Goal: Book appointment/travel/reservation

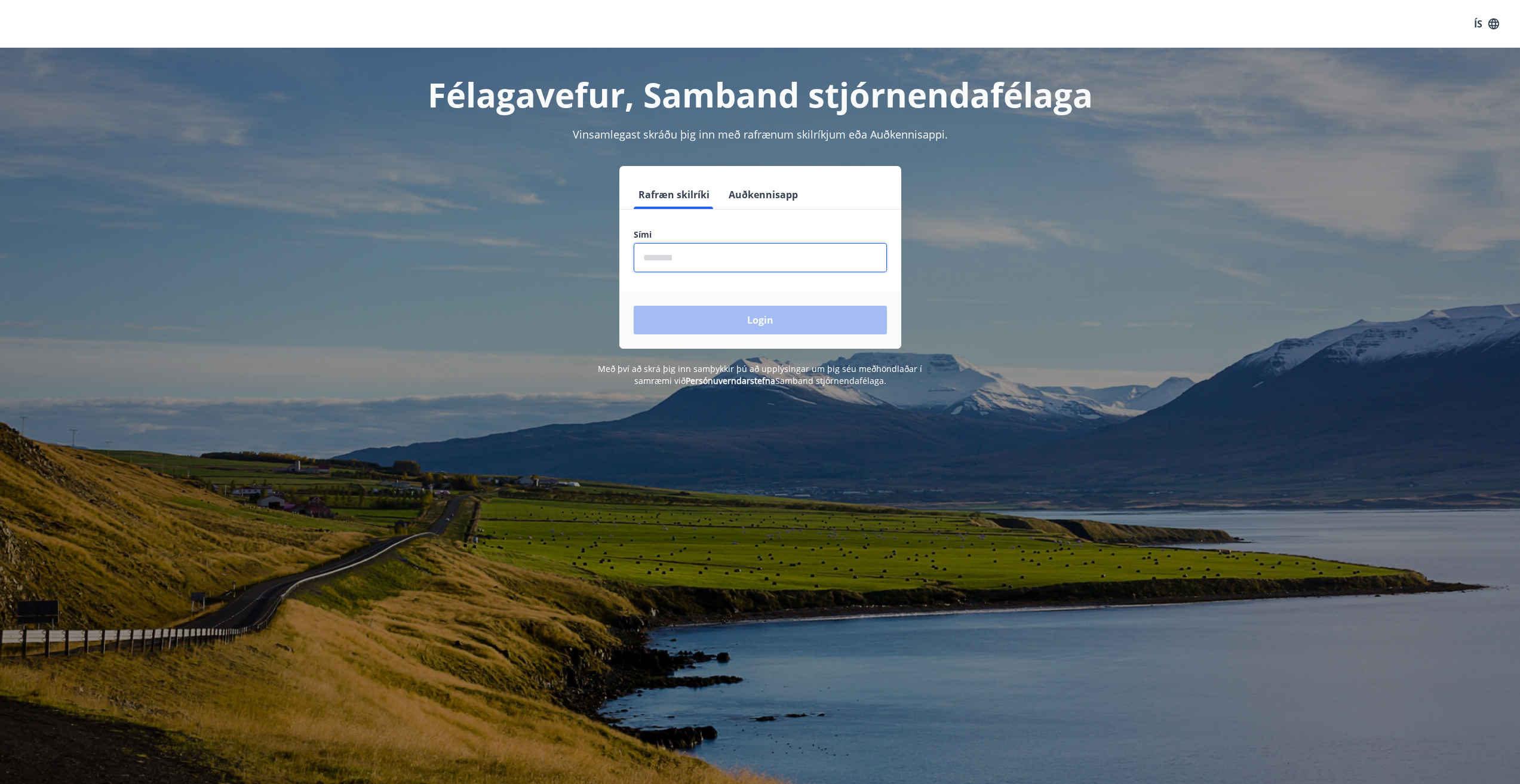
click at [660, 258] on input "phone" at bounding box center [760, 257] width 253 height 29
type input "********"
click at [767, 316] on button "Login" at bounding box center [760, 319] width 253 height 29
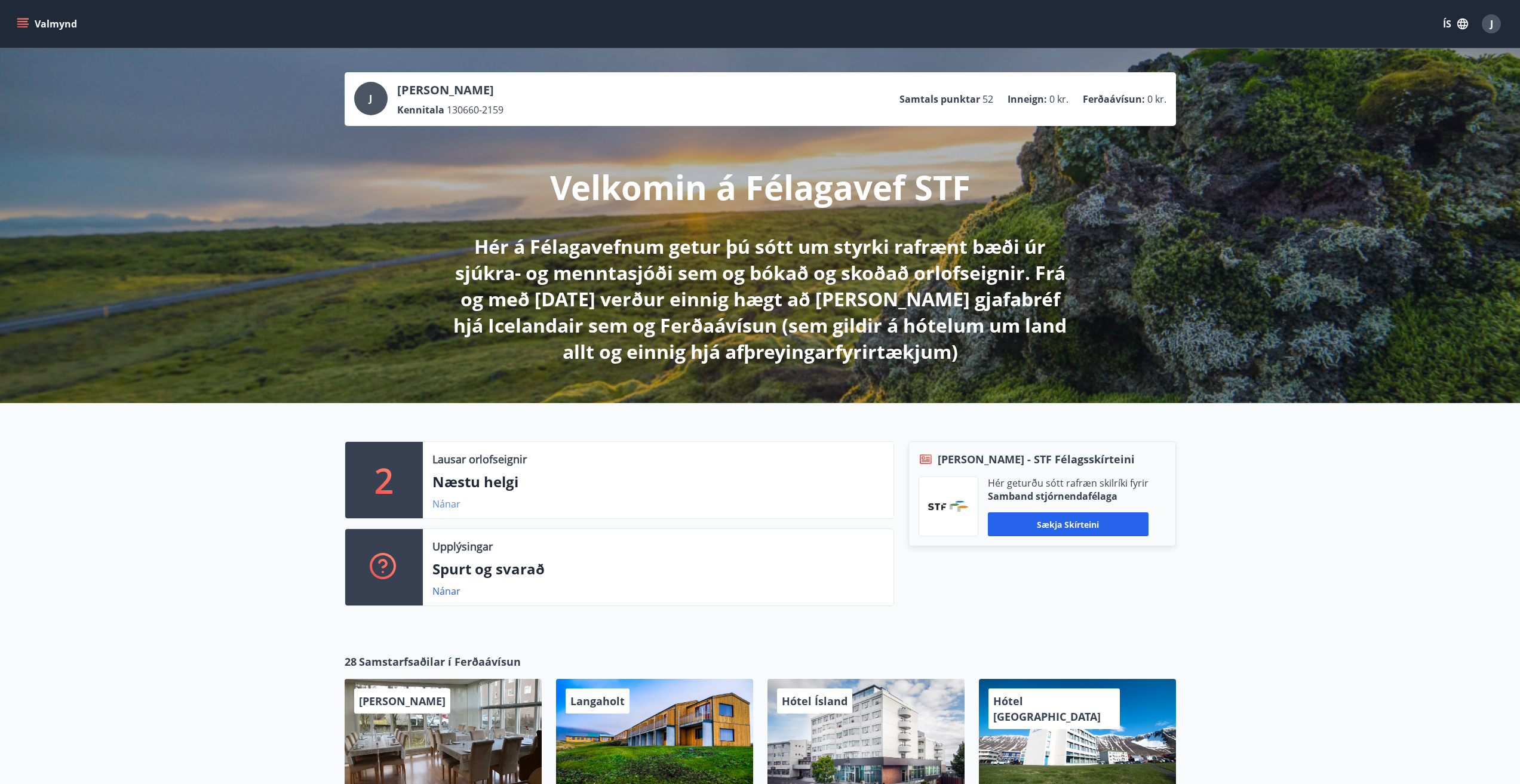
click at [439, 504] on link "Nánar" at bounding box center [446, 503] width 28 height 13
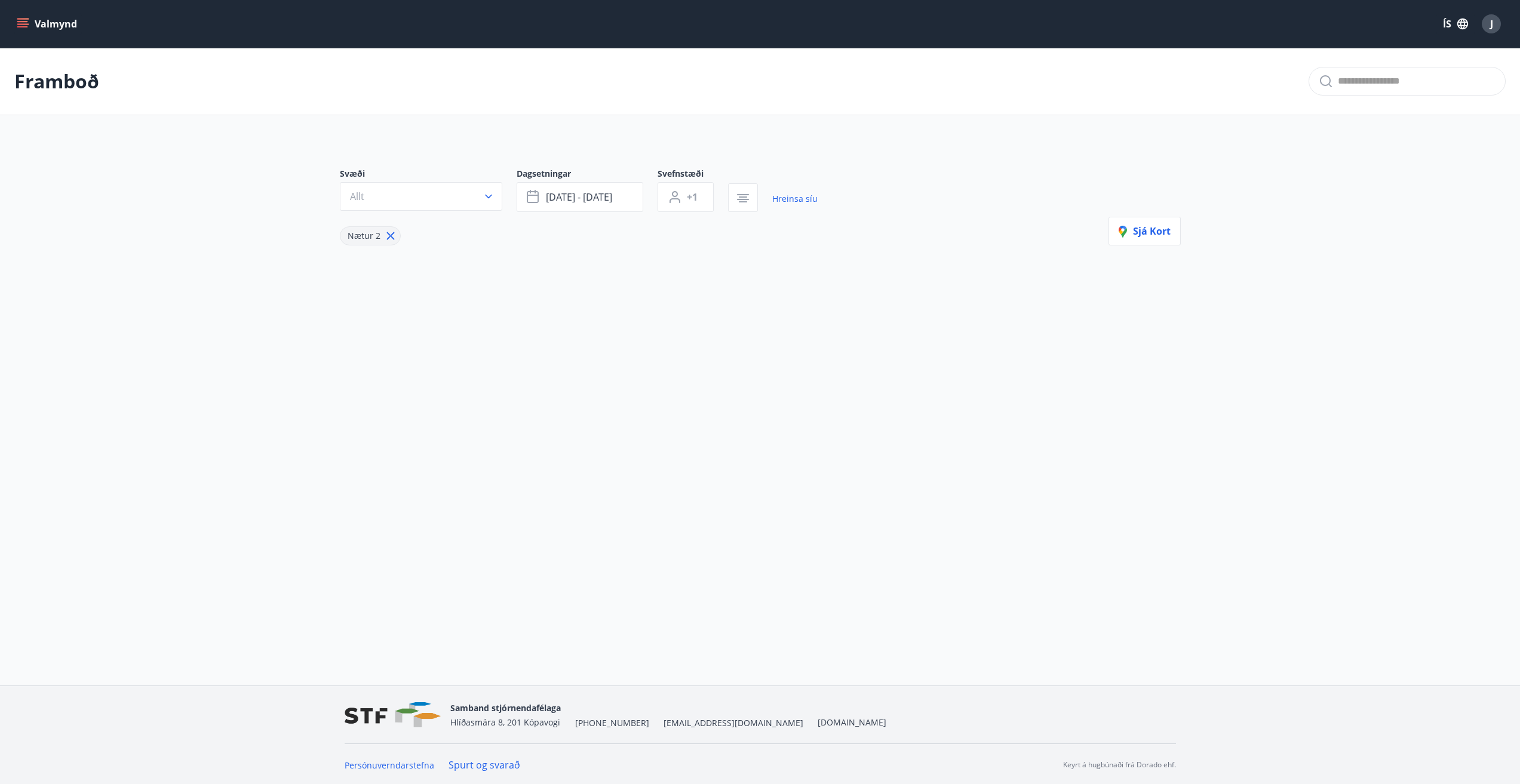
type input "*"
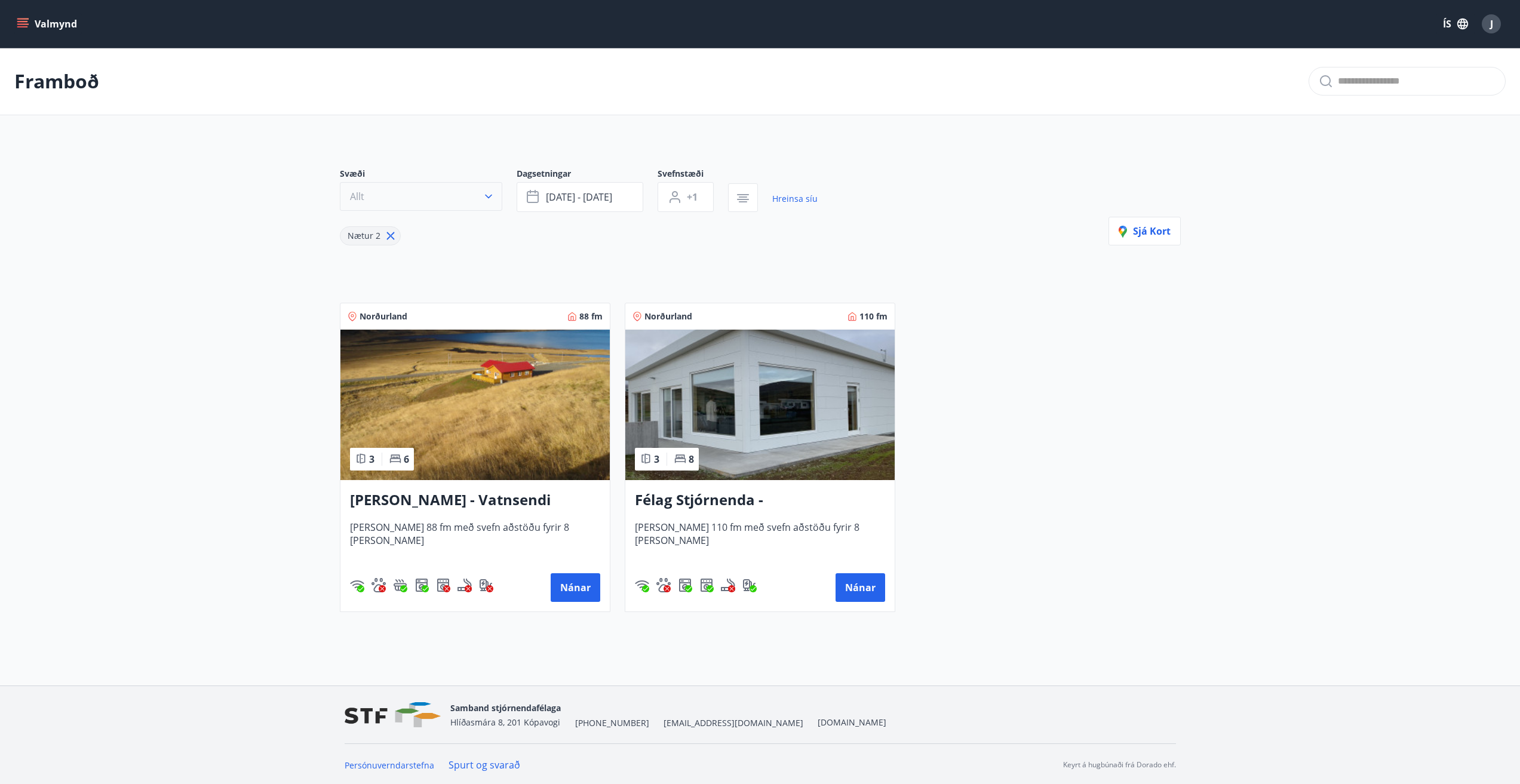
click at [487, 200] on icon "button" at bounding box center [488, 197] width 12 height 12
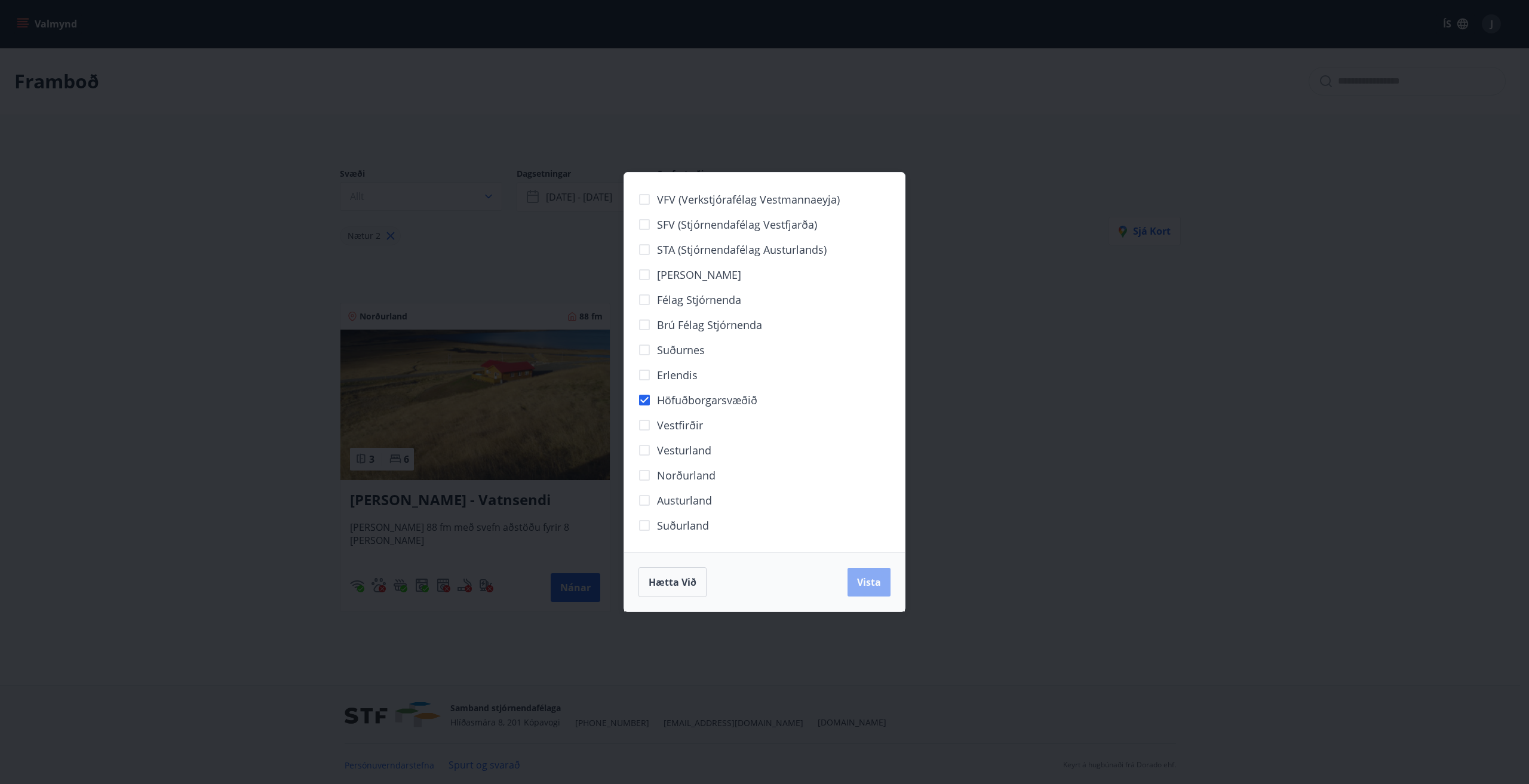
click at [866, 578] on span "Vista" at bounding box center [868, 582] width 24 height 13
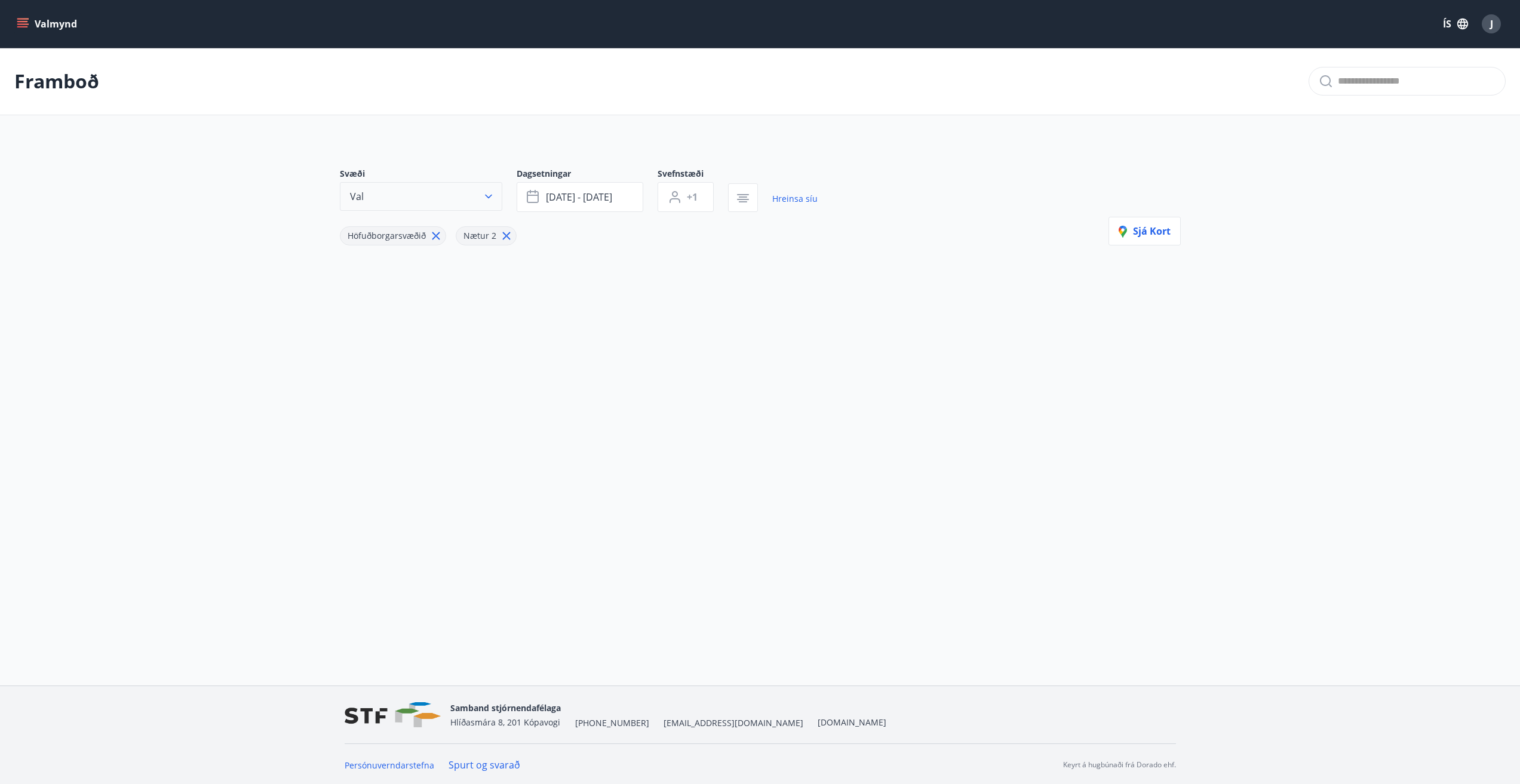
click at [490, 193] on icon "button" at bounding box center [488, 197] width 12 height 12
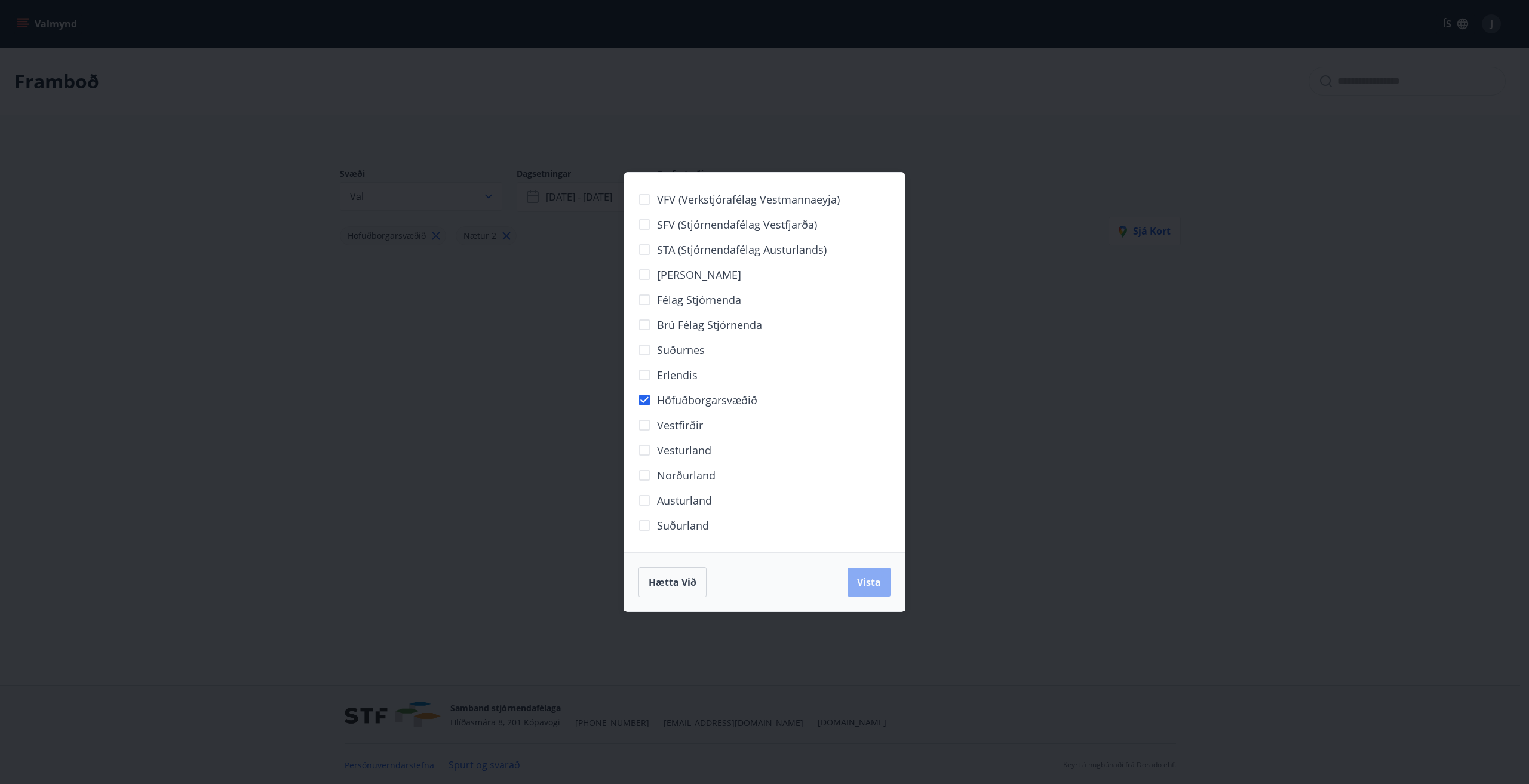
click at [866, 579] on span "Vista" at bounding box center [868, 582] width 24 height 13
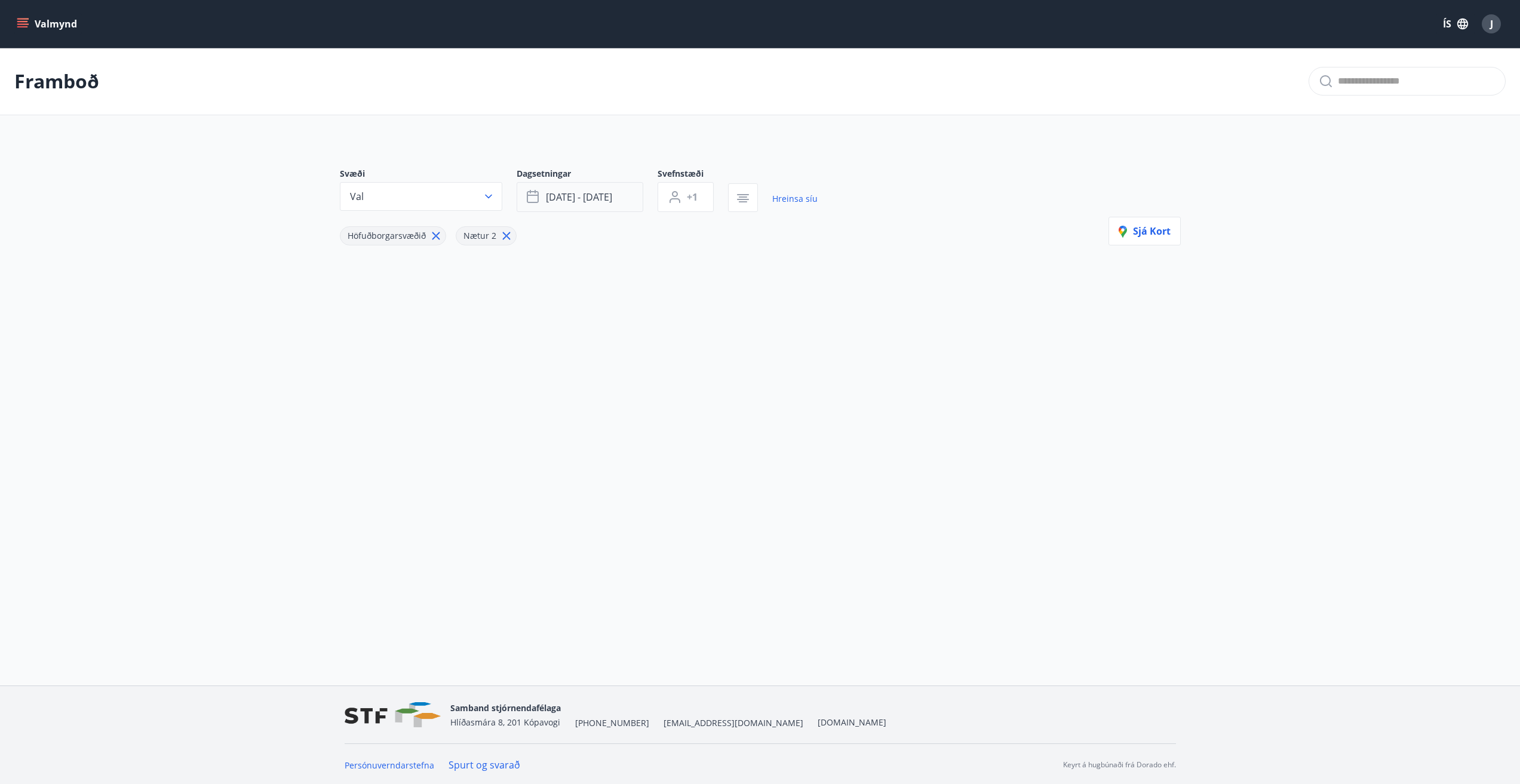
click at [614, 199] on button "[DATE] - [DATE]" at bounding box center [579, 197] width 127 height 30
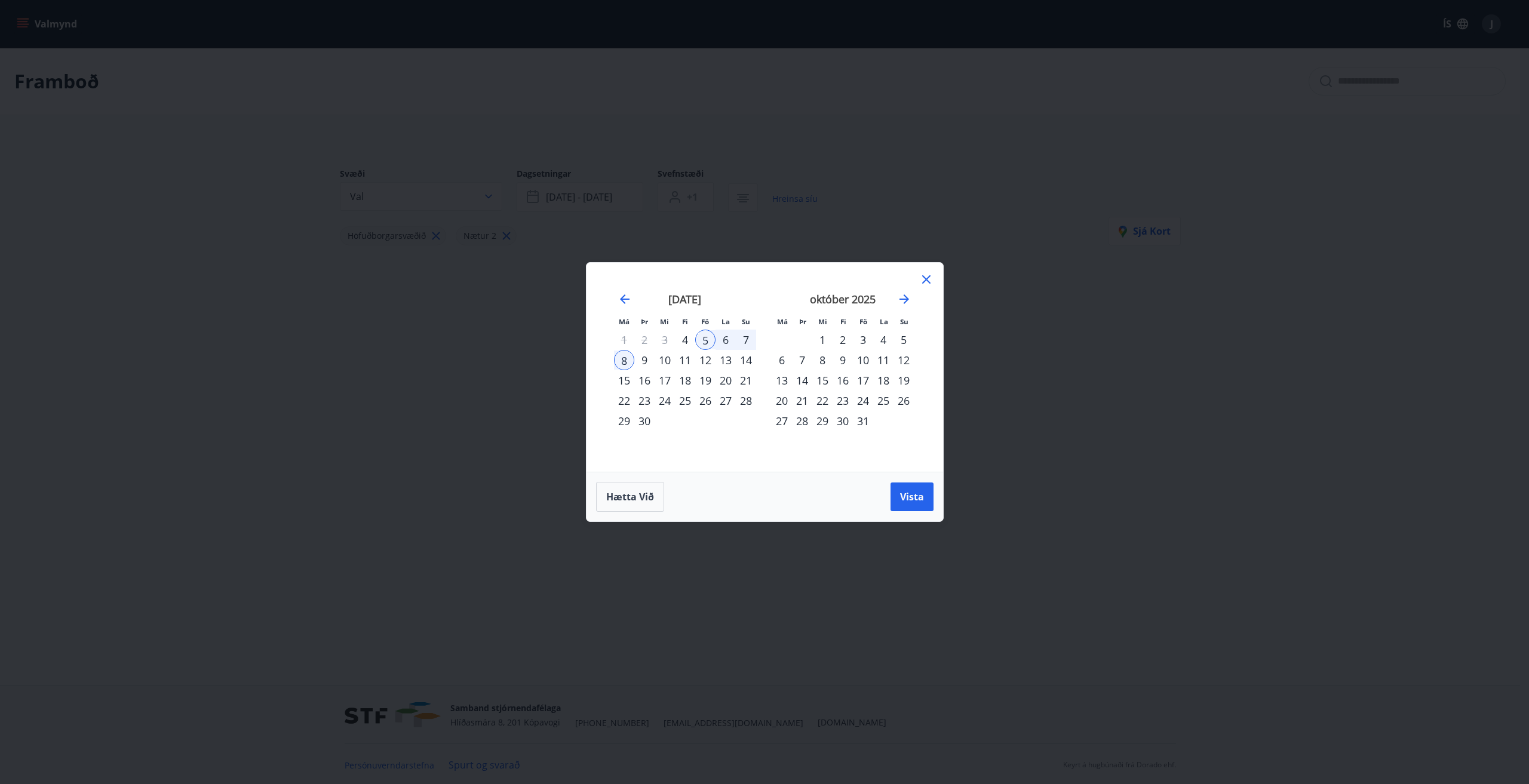
click at [648, 360] on div "9" at bounding box center [644, 360] width 20 height 20
click at [747, 358] on div "14" at bounding box center [746, 360] width 20 height 20
click at [908, 492] on span "Vista" at bounding box center [911, 496] width 24 height 13
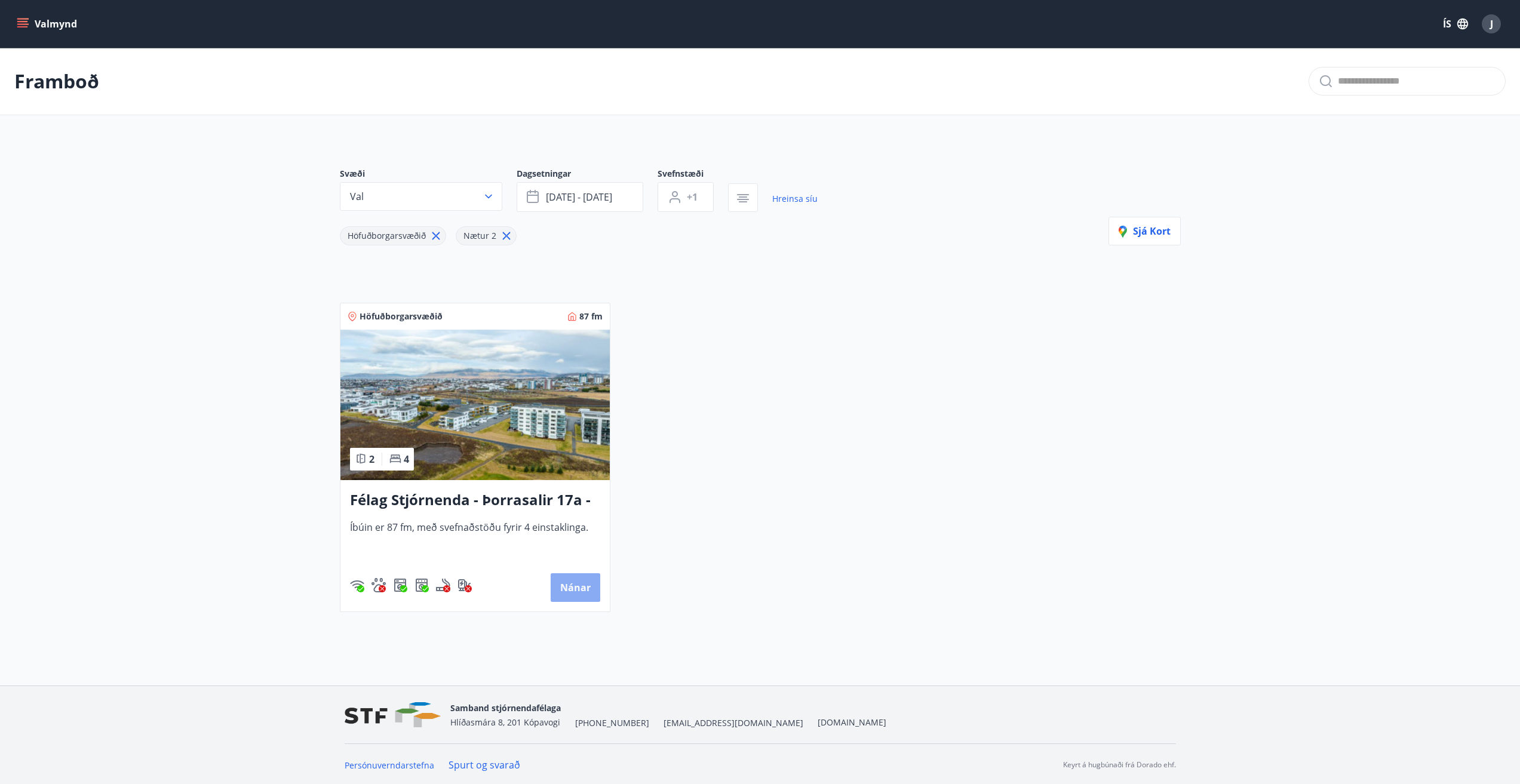
click at [570, 584] on button "Nánar" at bounding box center [575, 587] width 50 height 29
click at [619, 198] on button "[DATE] - [DATE]" at bounding box center [579, 195] width 127 height 30
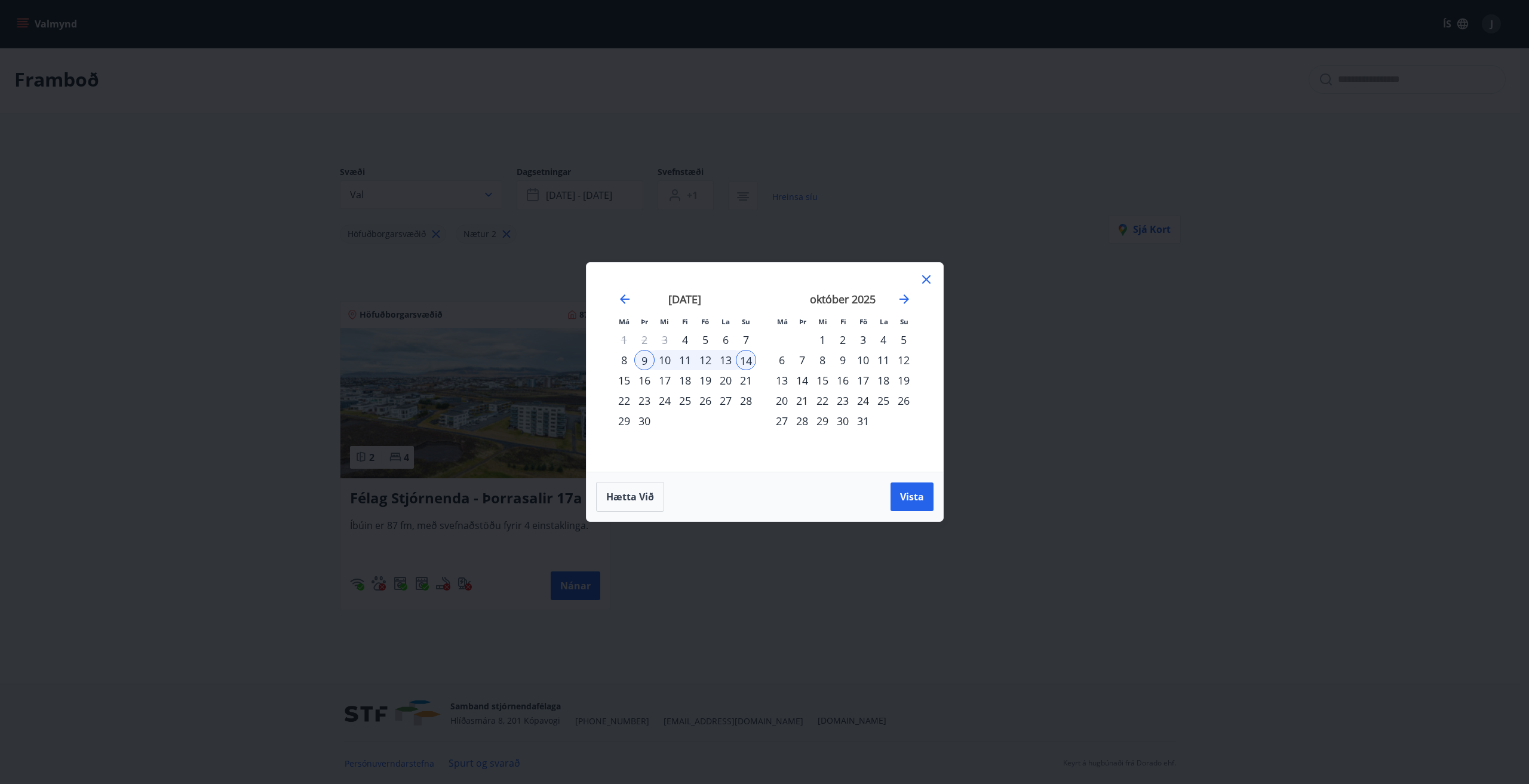
click at [781, 356] on div "6" at bounding box center [782, 360] width 20 height 20
click at [803, 362] on div "7" at bounding box center [802, 360] width 20 height 20
click at [908, 494] on span "Vista" at bounding box center [911, 496] width 24 height 13
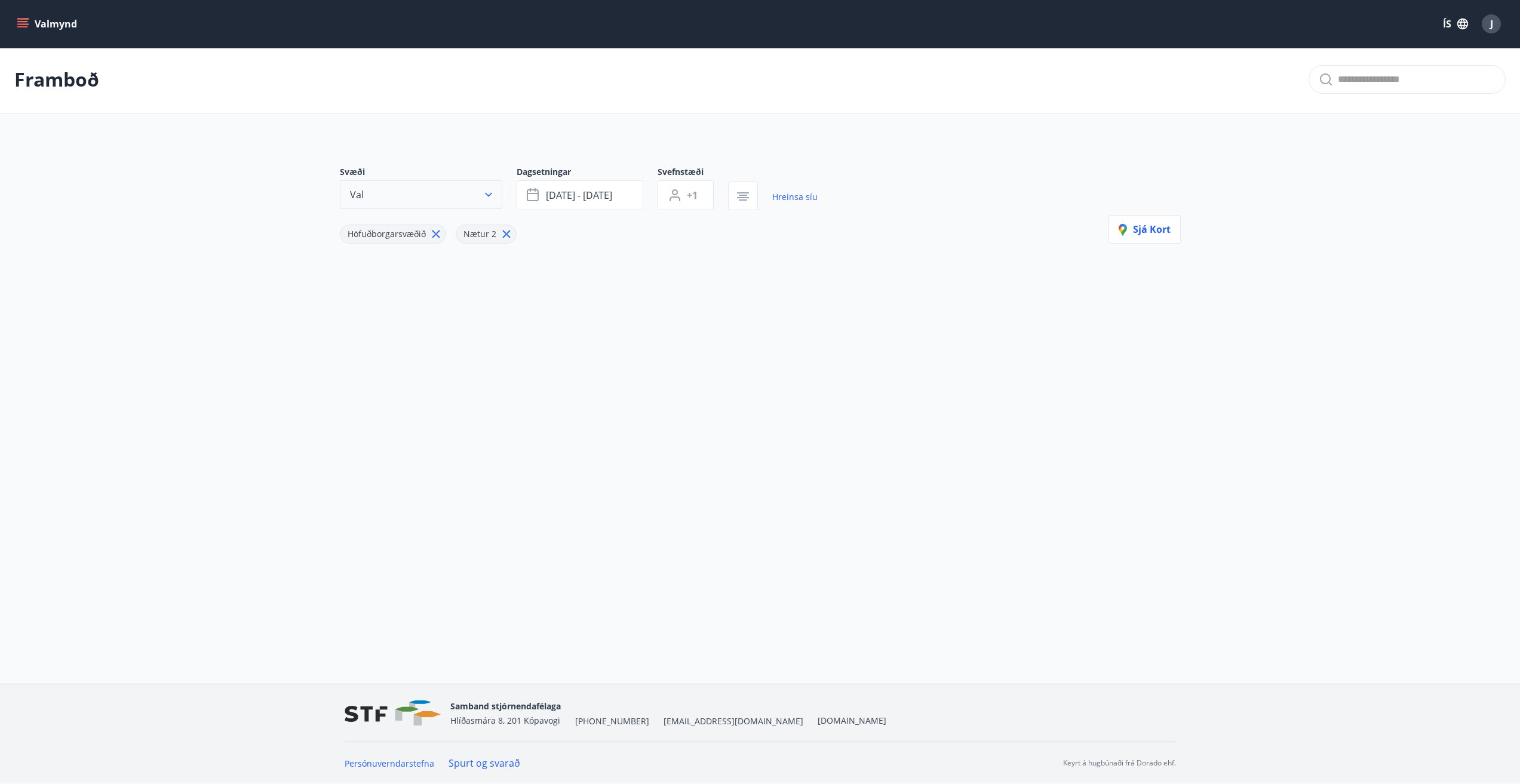
click at [494, 192] on icon "button" at bounding box center [488, 195] width 12 height 12
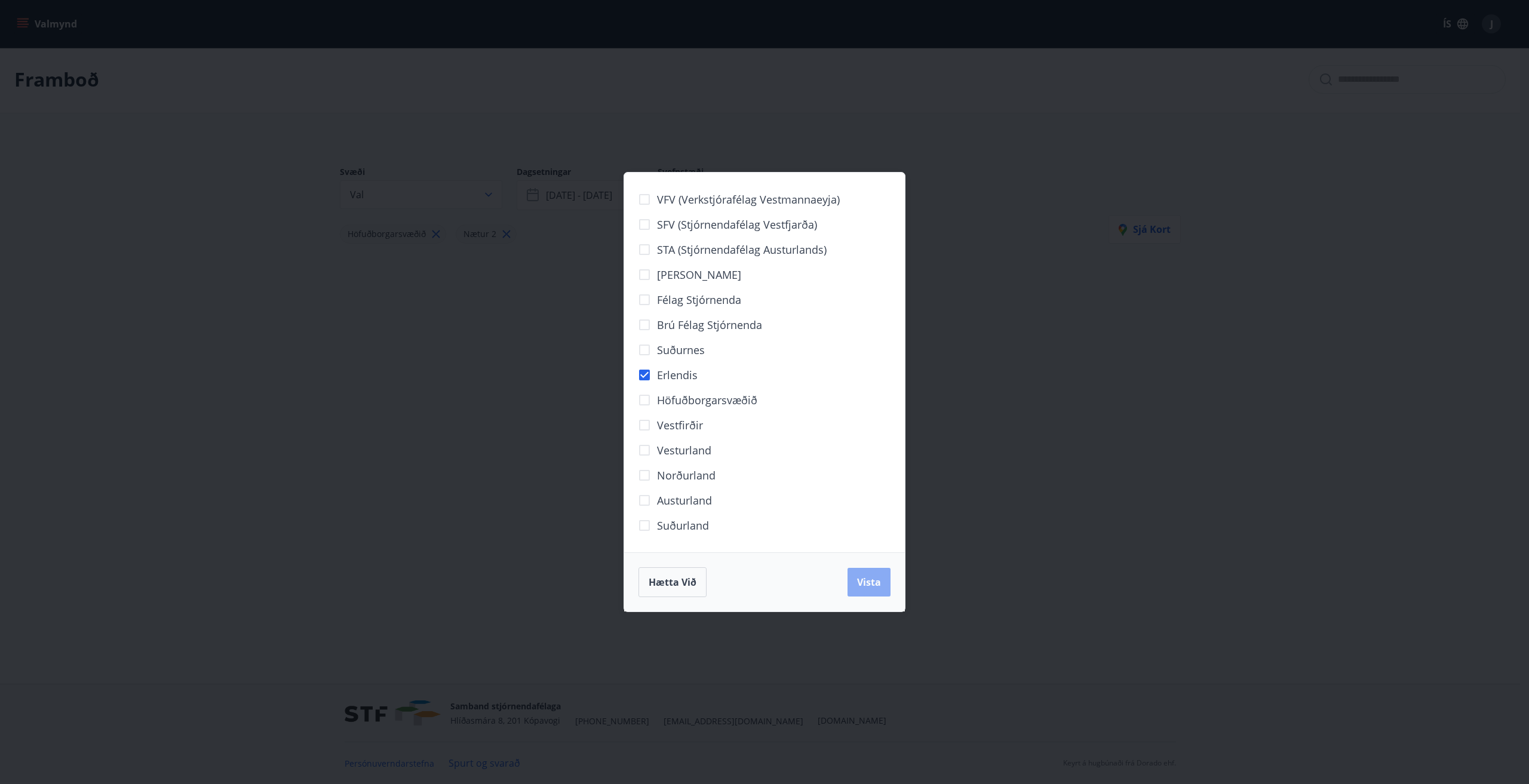
click at [866, 584] on span "Vista" at bounding box center [868, 582] width 24 height 13
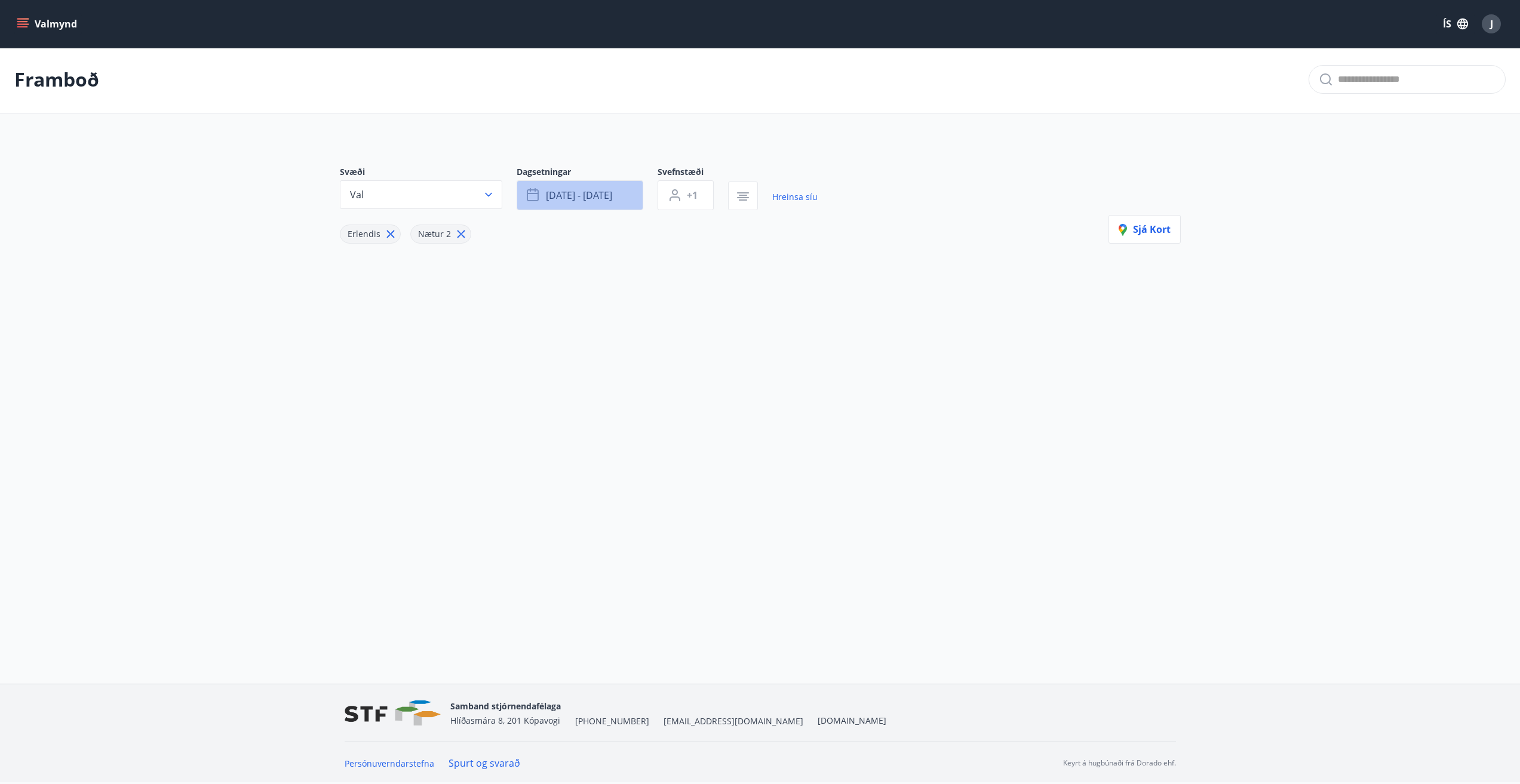
click at [621, 199] on button "[DATE] - [DATE]" at bounding box center [579, 195] width 127 height 30
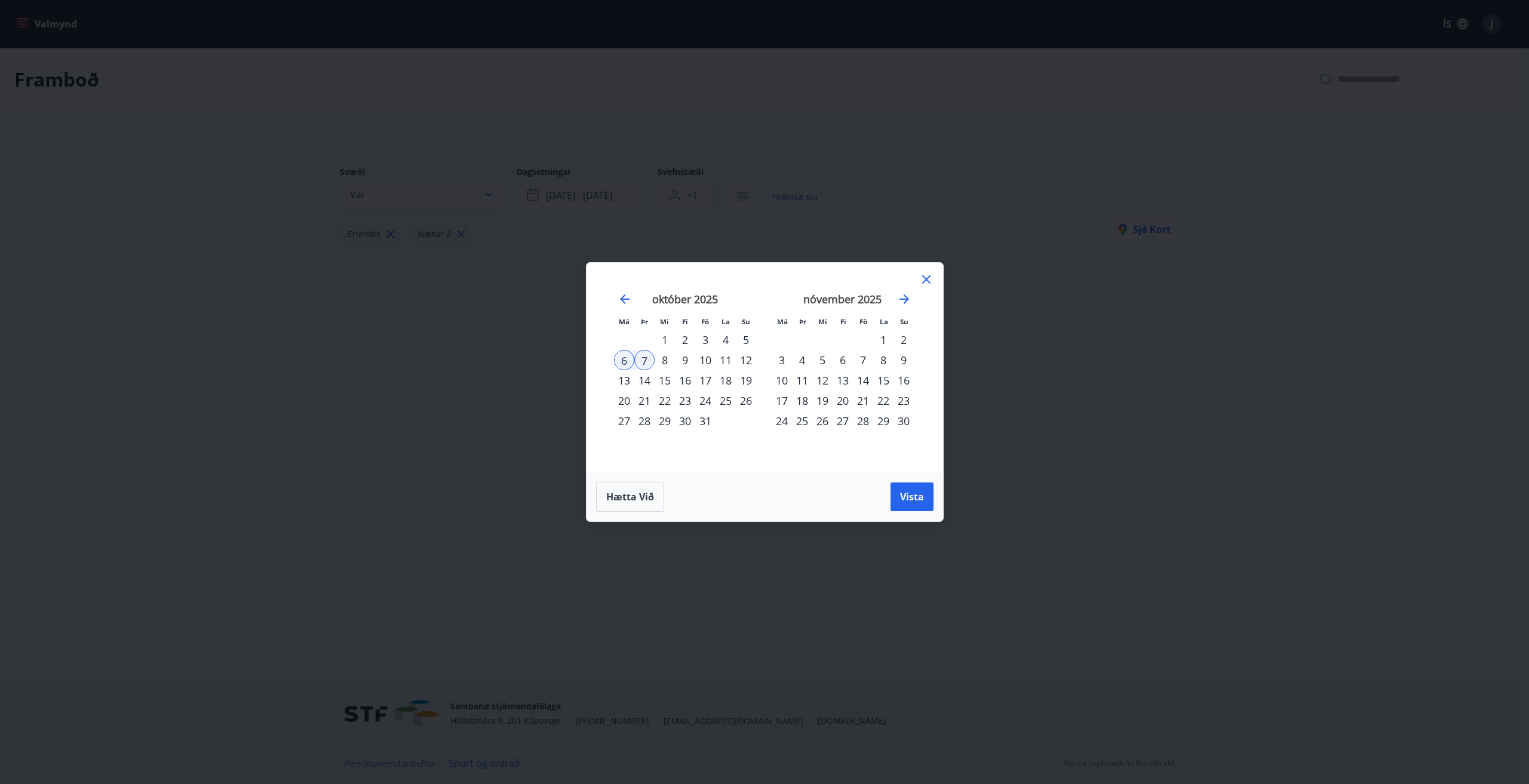
click at [642, 359] on div "7" at bounding box center [644, 360] width 20 height 20
click at [614, 360] on div "6" at bounding box center [623, 360] width 20 height 20
click at [904, 298] on icon "Move forward to switch to the next month." at bounding box center [904, 299] width 14 height 14
click at [618, 301] on icon "Move backward to switch to the previous month." at bounding box center [625, 299] width 14 height 14
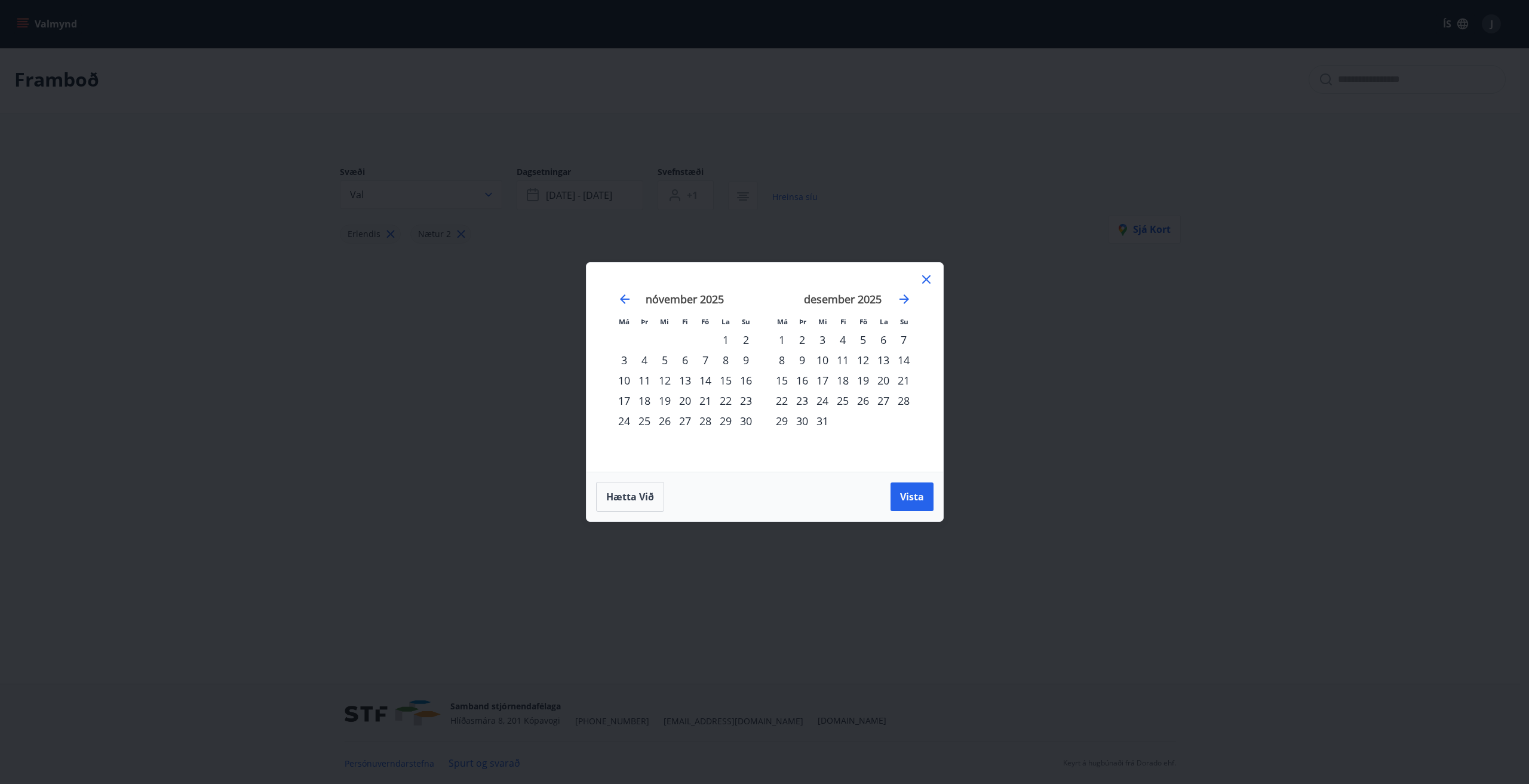
click at [862, 339] on div "5" at bounding box center [862, 340] width 20 height 20
click at [628, 294] on icon "Move backward to switch to the previous month." at bounding box center [625, 299] width 14 height 14
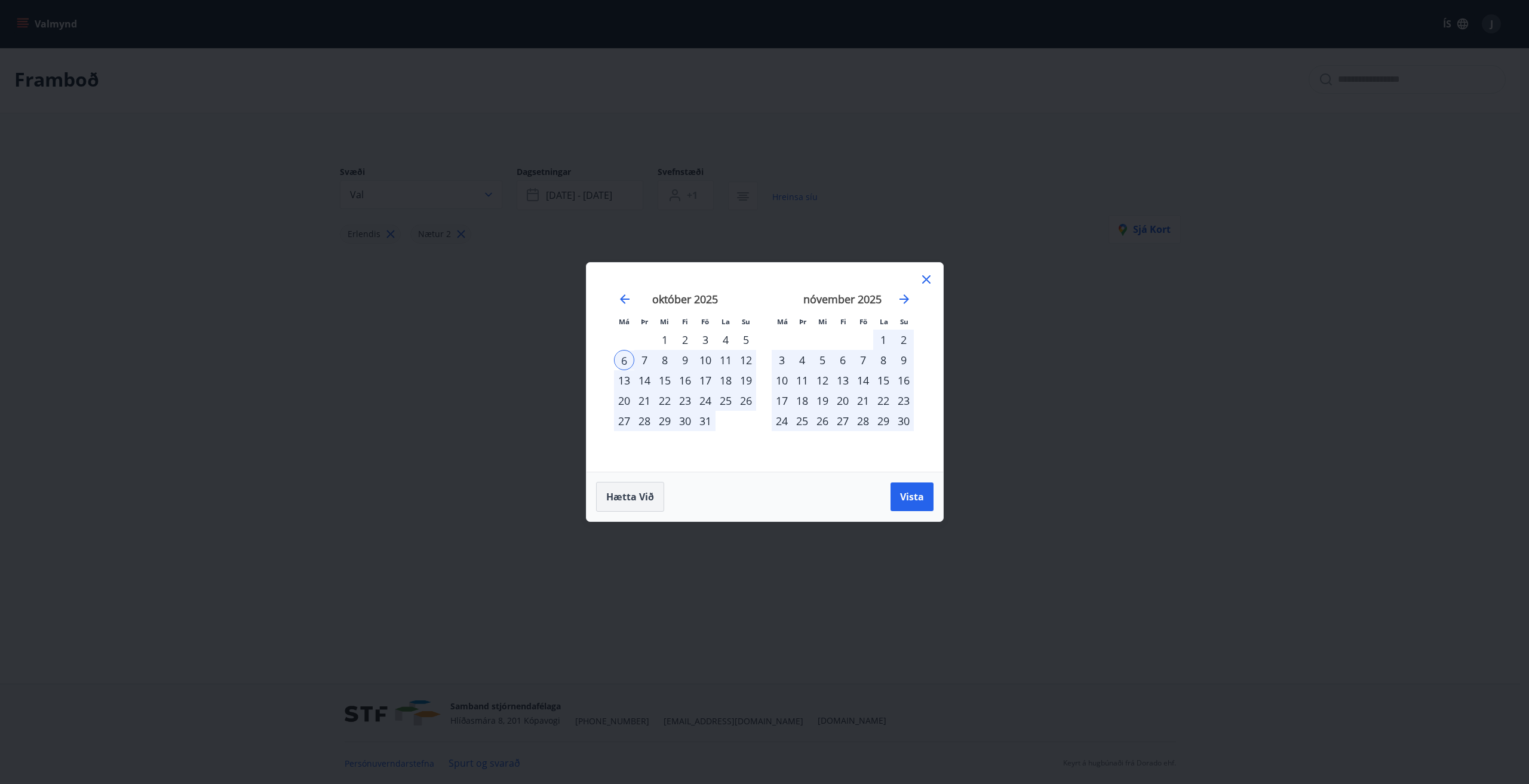
click at [628, 494] on span "Hætta við" at bounding box center [630, 496] width 48 height 13
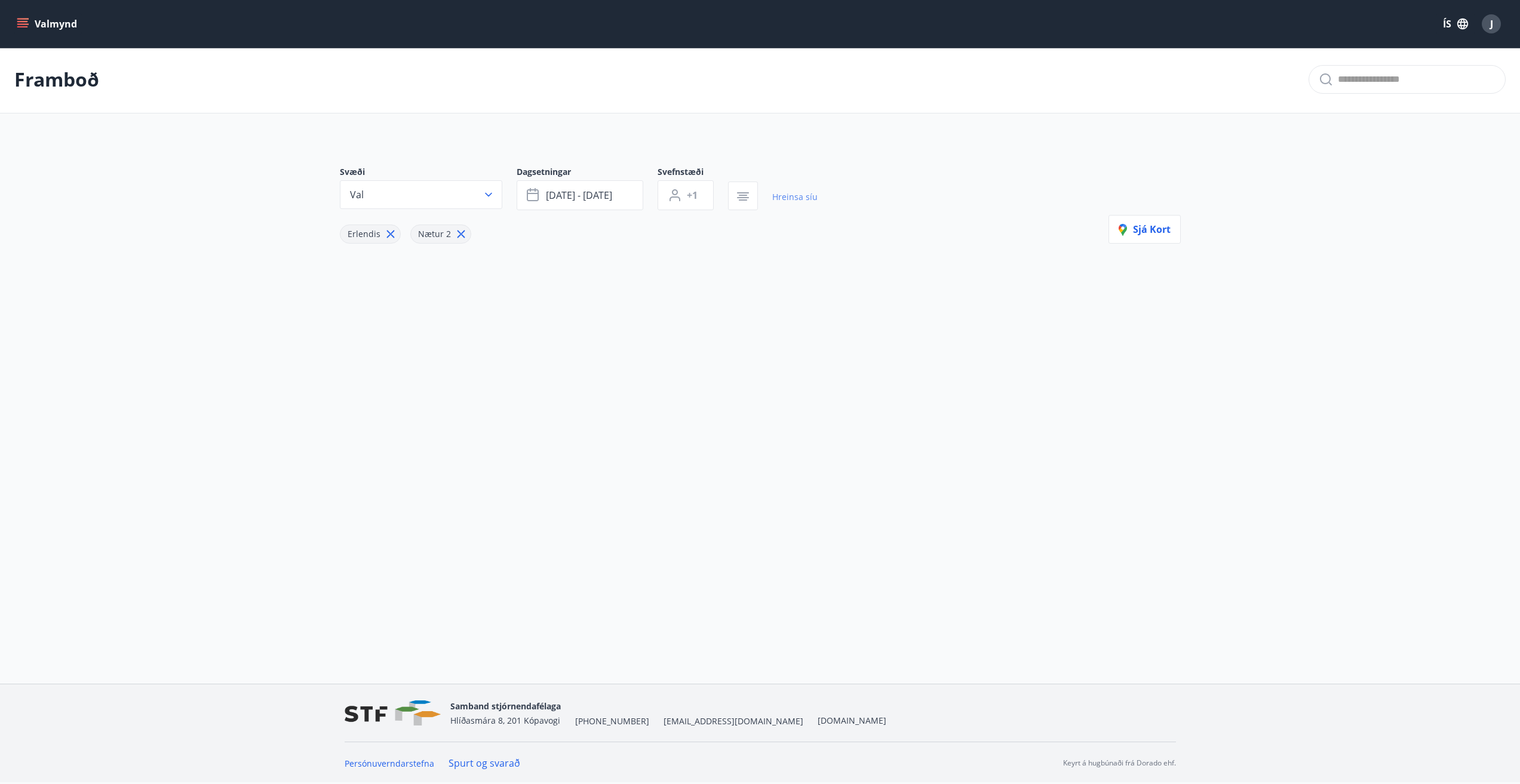
click at [795, 195] on link "Hreinsa síu" at bounding box center [795, 197] width 46 height 26
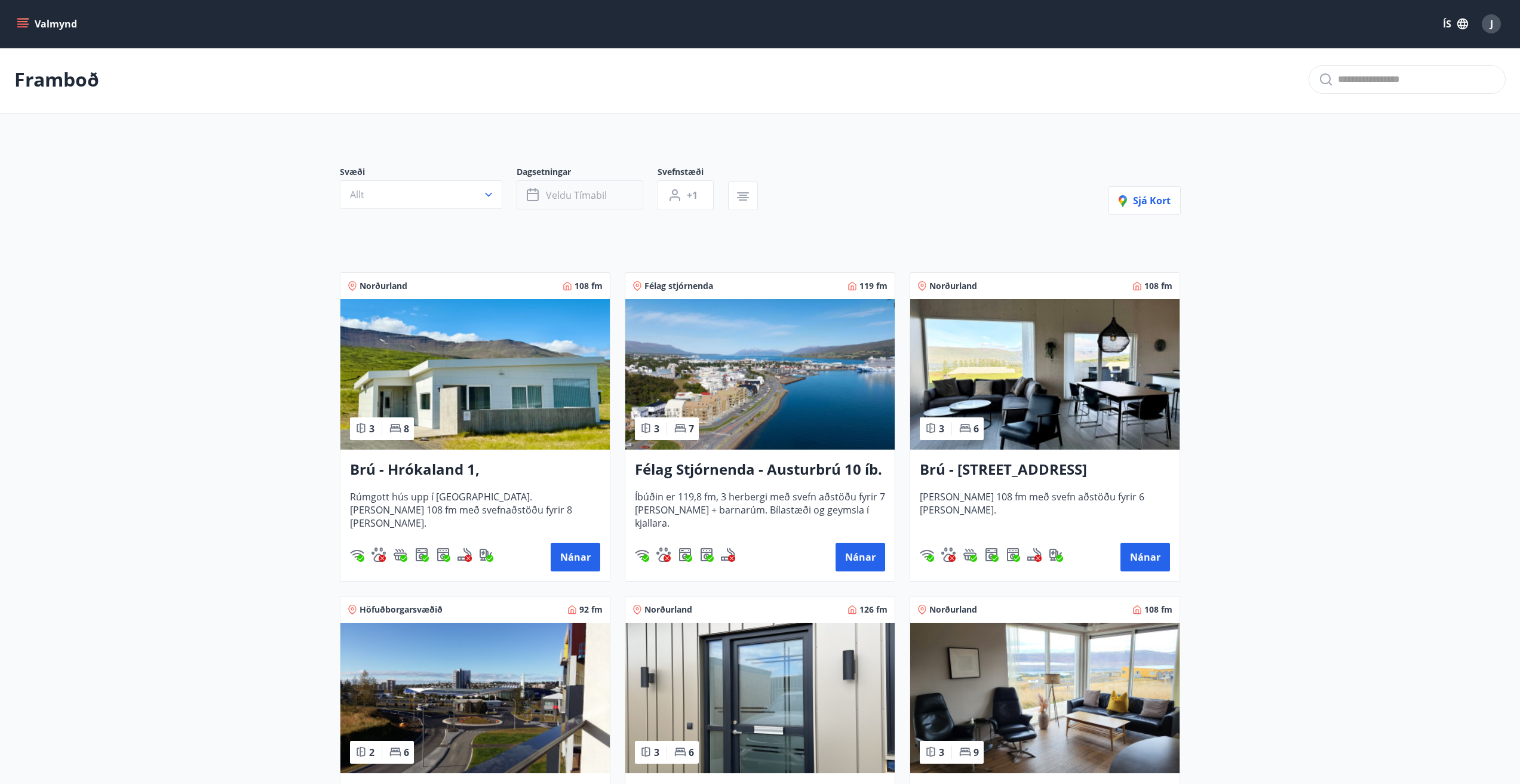
type input "*"
click at [492, 192] on icon "button" at bounding box center [488, 195] width 12 height 12
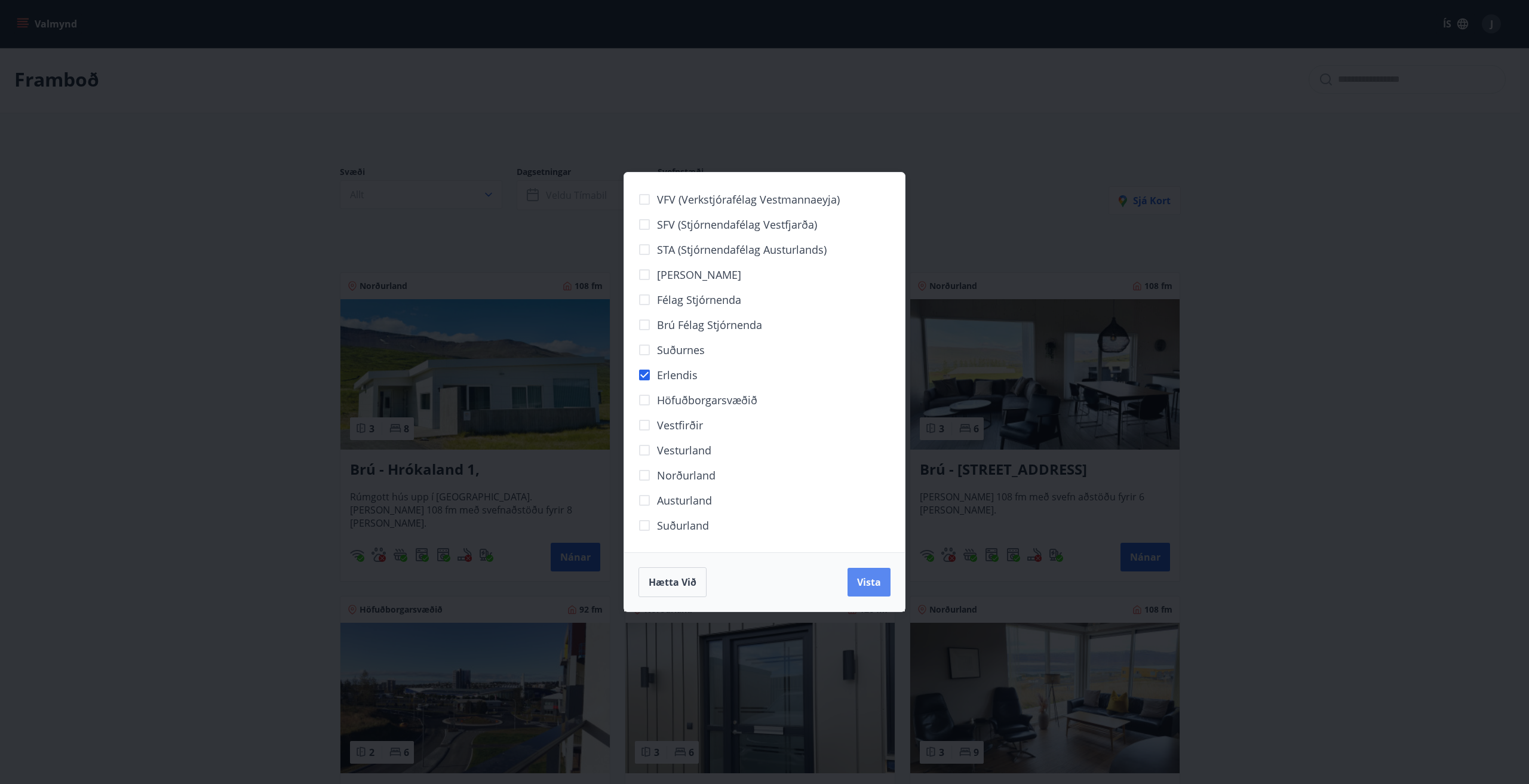
click at [869, 578] on span "Vista" at bounding box center [868, 582] width 24 height 13
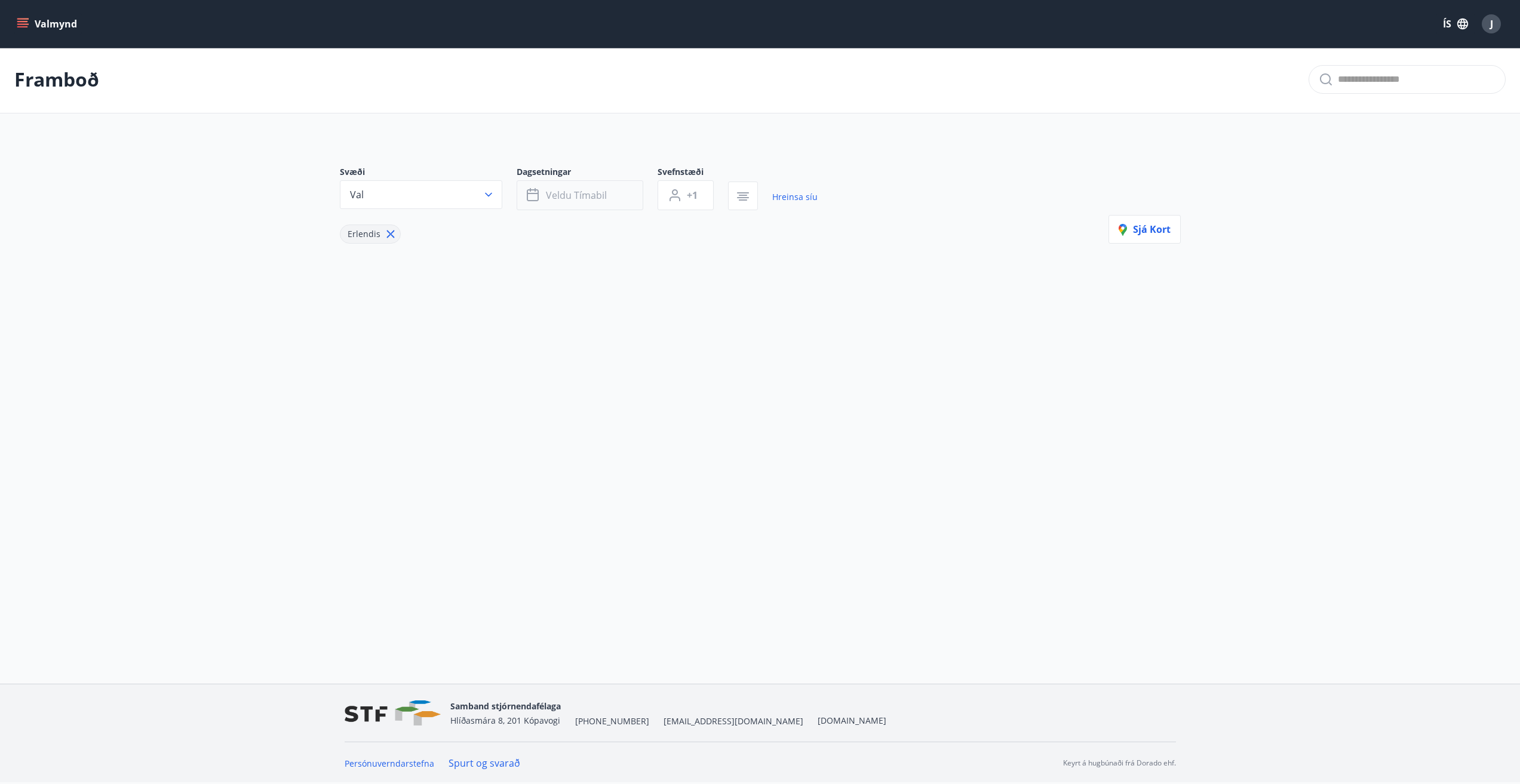
click at [613, 202] on button "Veldu tímabil" at bounding box center [579, 195] width 127 height 30
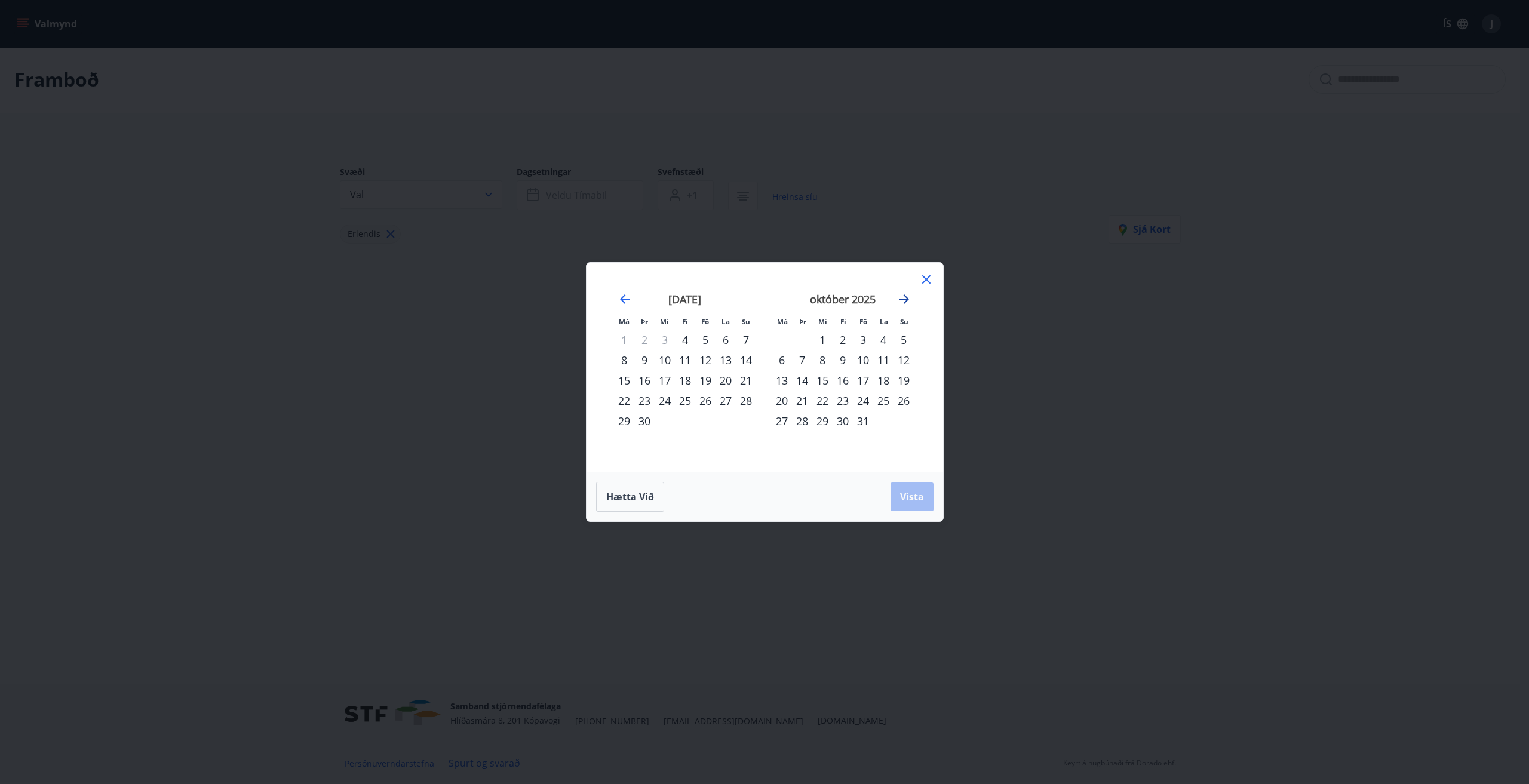
click at [905, 300] on icon "Move forward to switch to the next month." at bounding box center [904, 298] width 10 height 10
click at [904, 296] on icon "Move forward to switch to the next month." at bounding box center [904, 298] width 10 height 10
click at [864, 335] on div "5" at bounding box center [862, 340] width 20 height 20
click at [866, 362] on div "12" at bounding box center [862, 360] width 20 height 20
click at [913, 496] on span "Vista" at bounding box center [911, 496] width 24 height 13
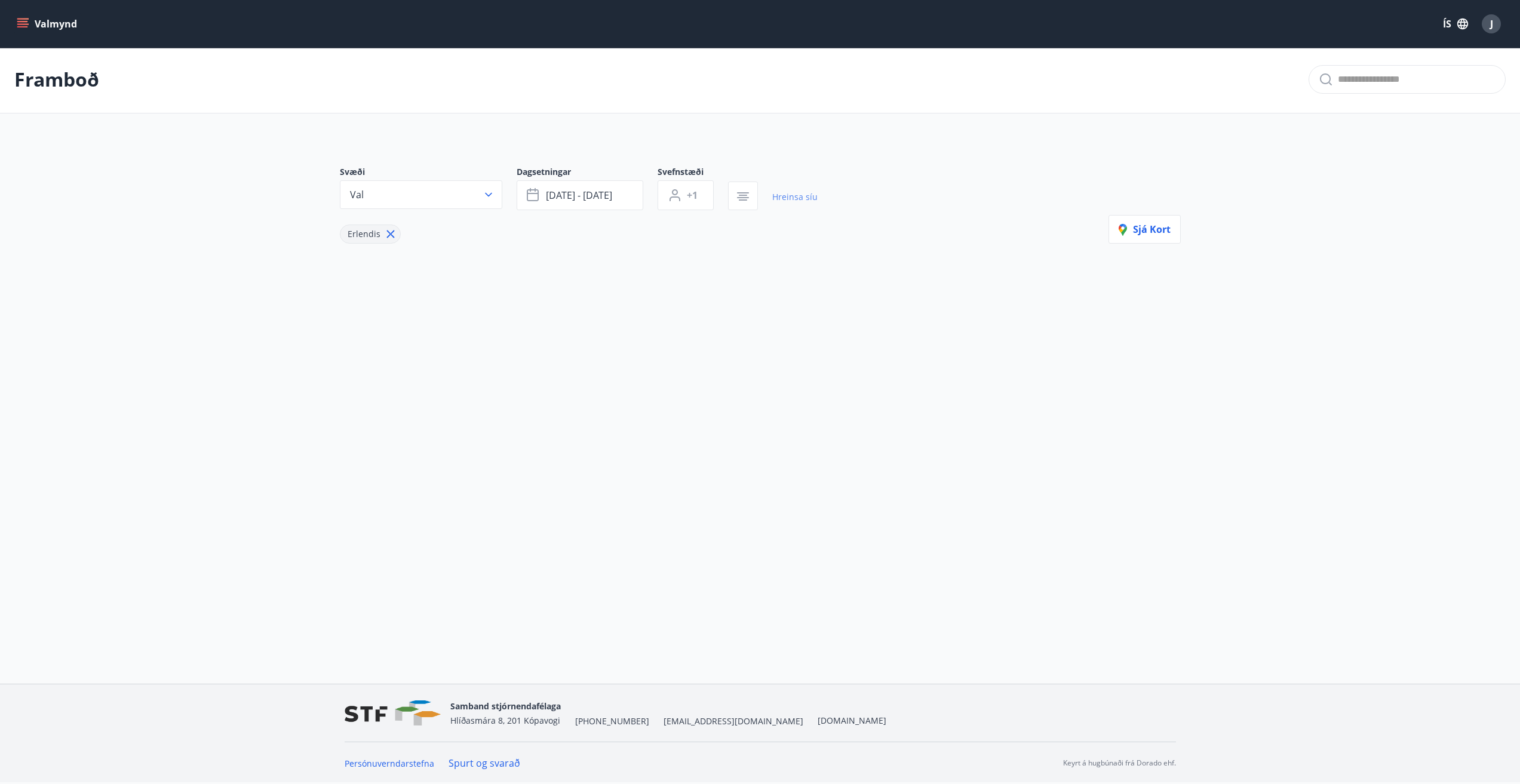
click at [791, 196] on link "Hreinsa síu" at bounding box center [795, 197] width 46 height 26
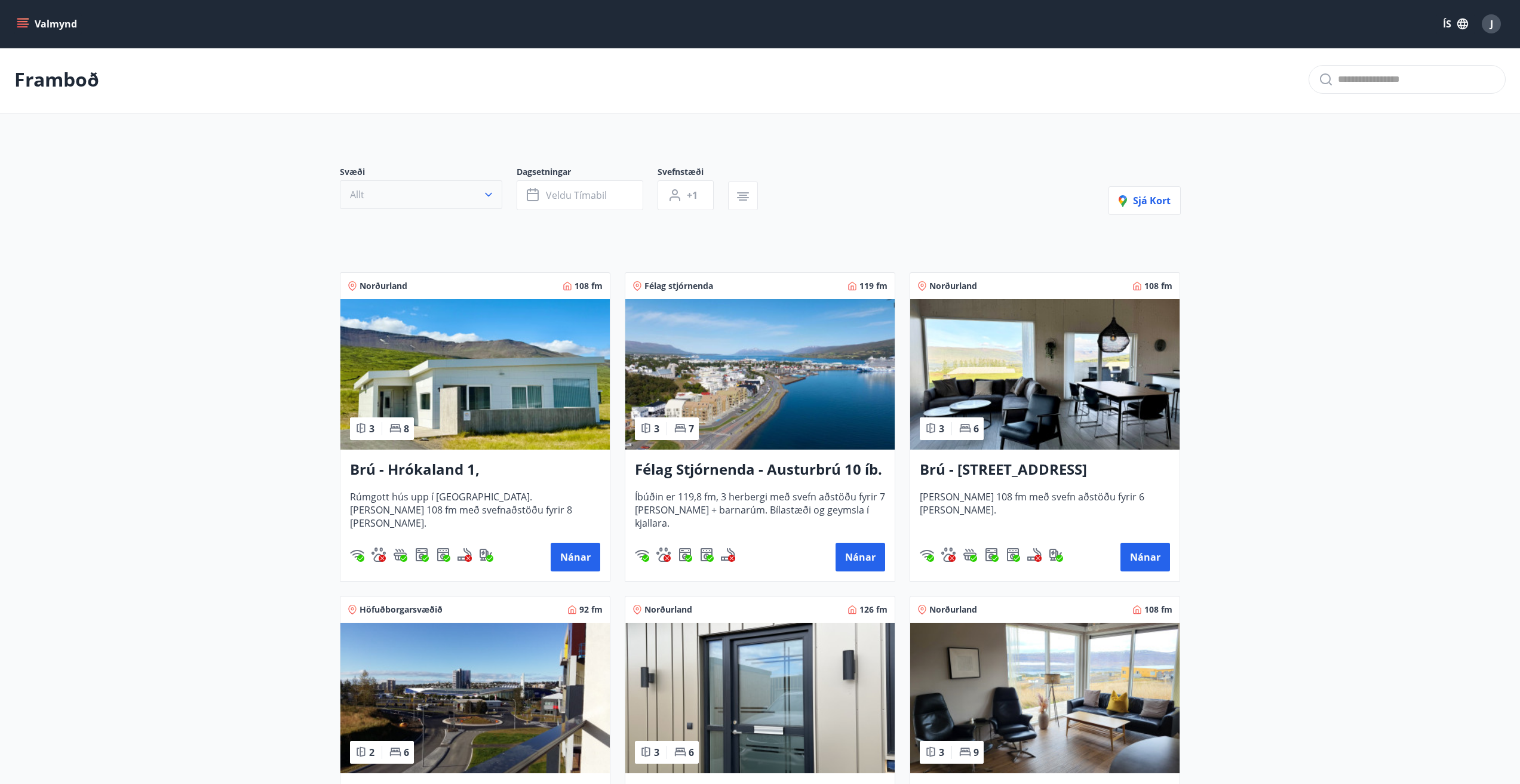
click at [487, 193] on icon "button" at bounding box center [488, 195] width 12 height 12
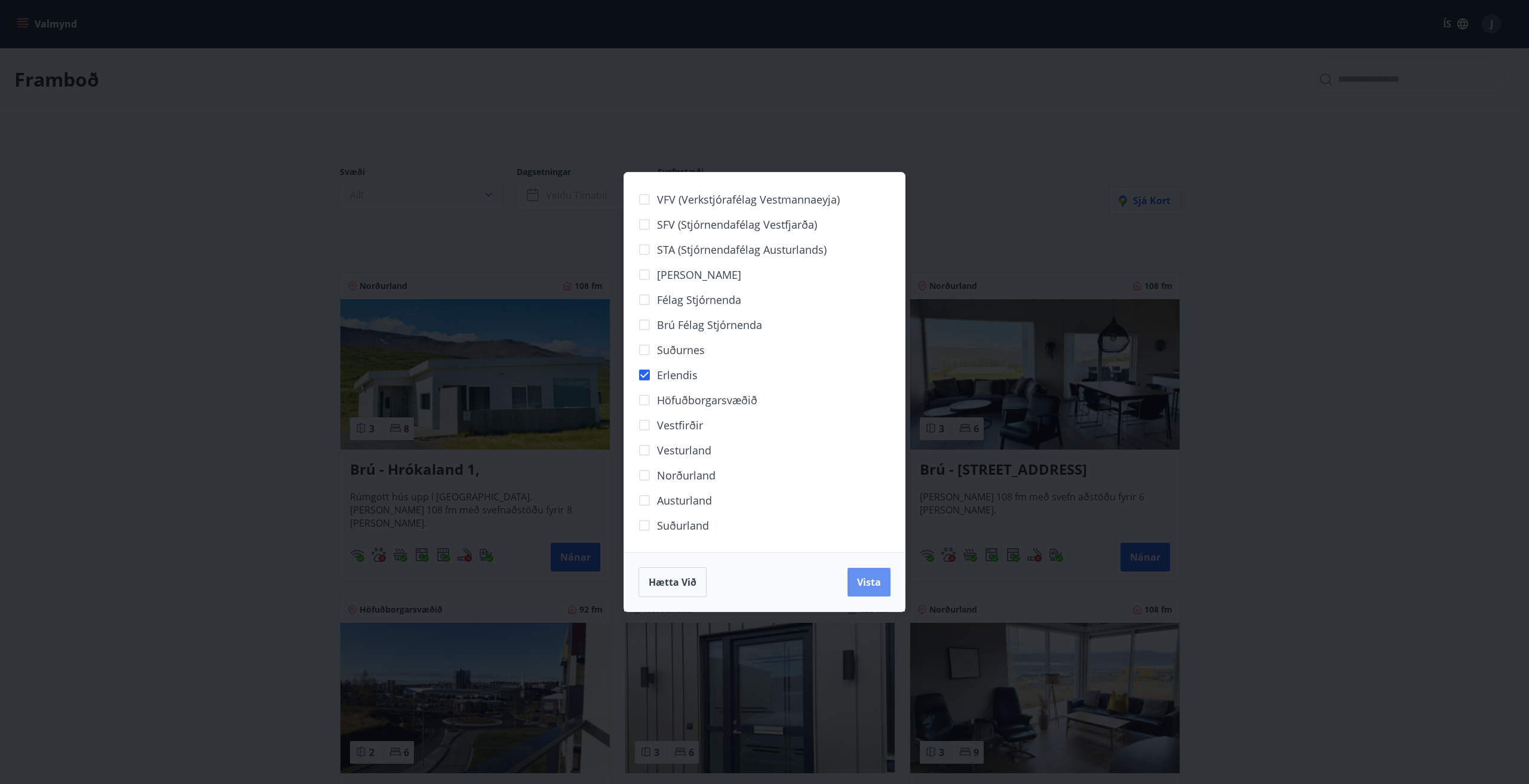
drag, startPoint x: 869, startPoint y: 585, endPoint x: 952, endPoint y: 388, distance: 213.8
click at [868, 584] on span "Vista" at bounding box center [868, 582] width 24 height 13
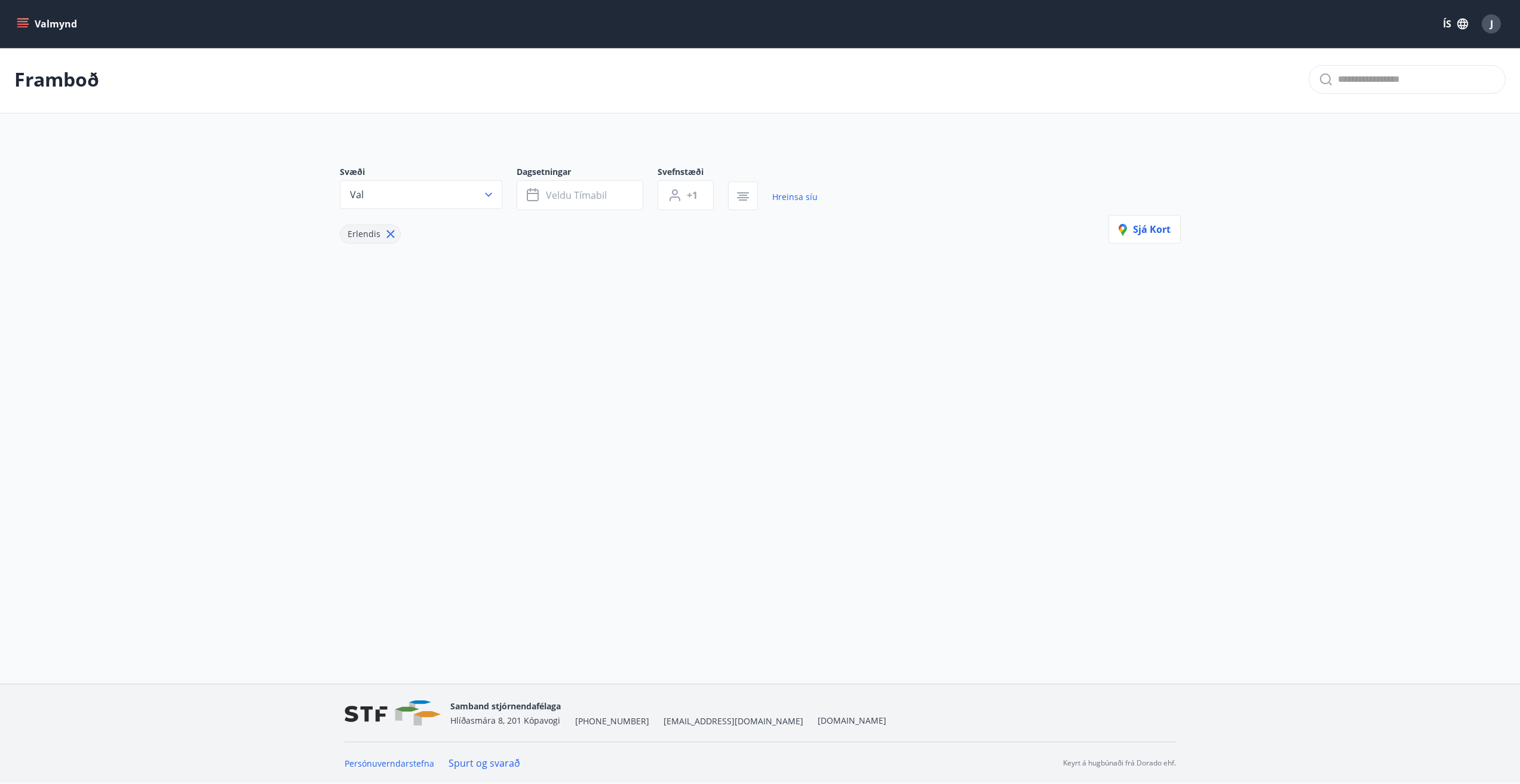
click at [389, 232] on icon at bounding box center [390, 234] width 13 height 13
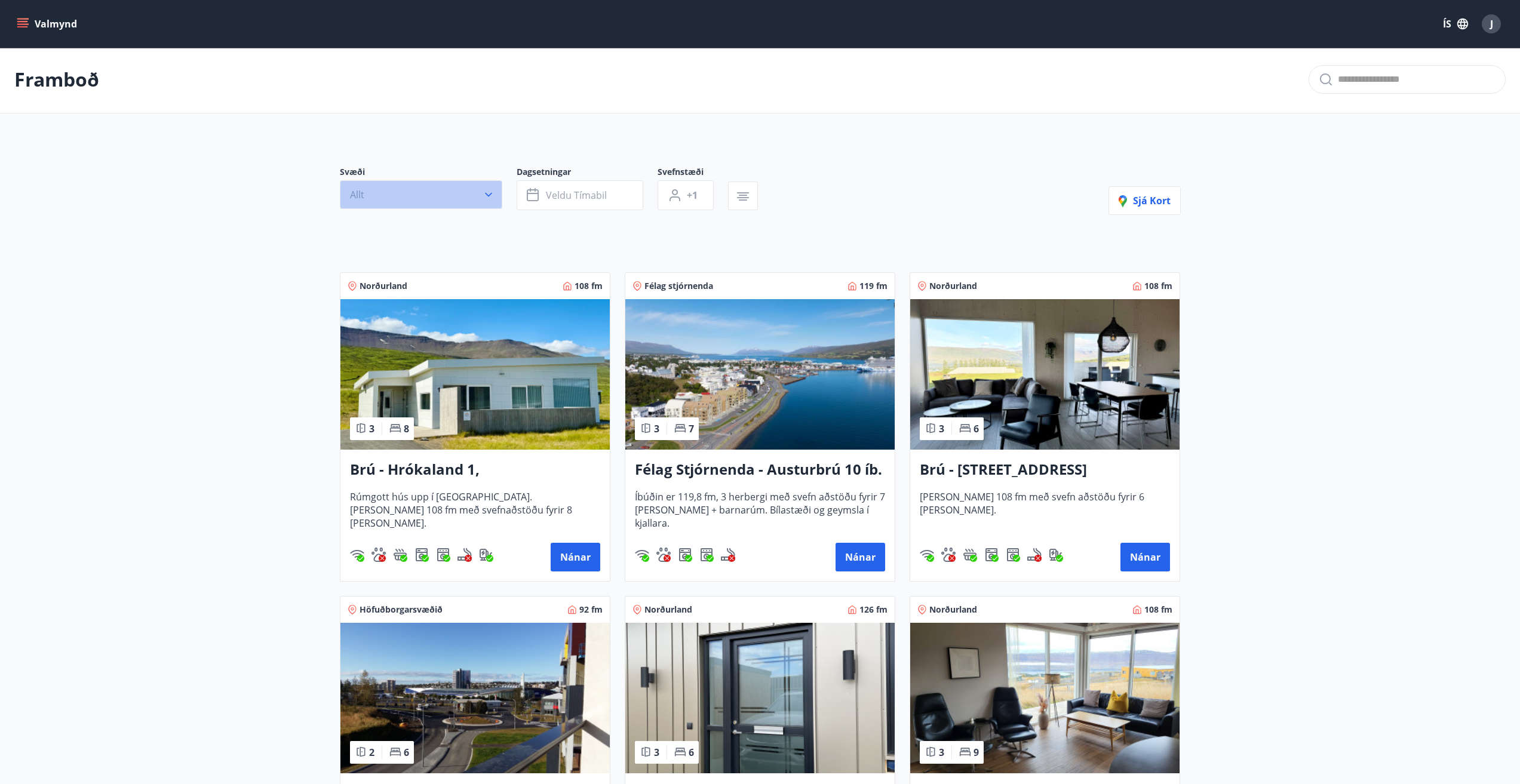
click at [490, 192] on icon "button" at bounding box center [488, 195] width 12 height 12
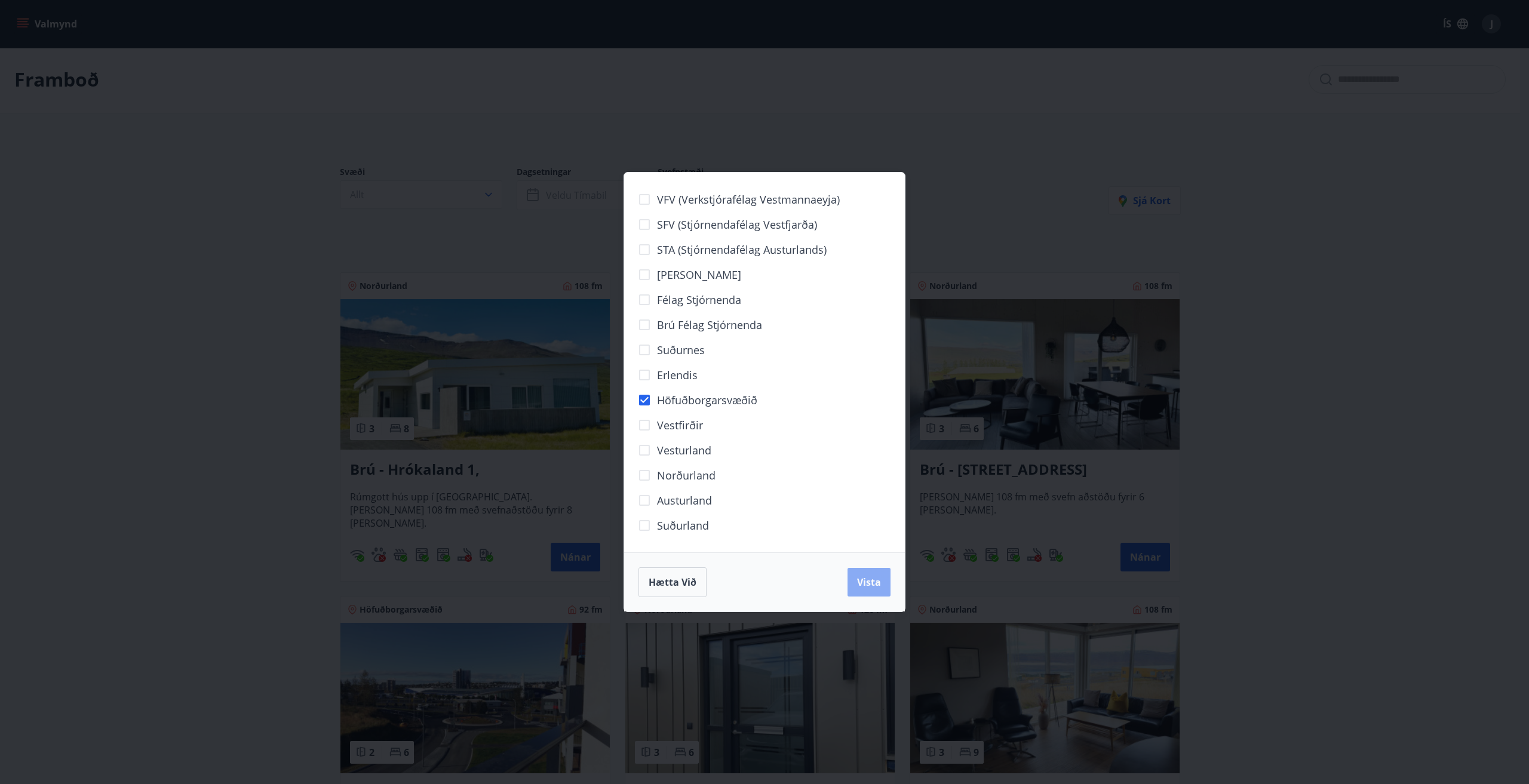
click at [866, 578] on span "Vista" at bounding box center [868, 582] width 24 height 13
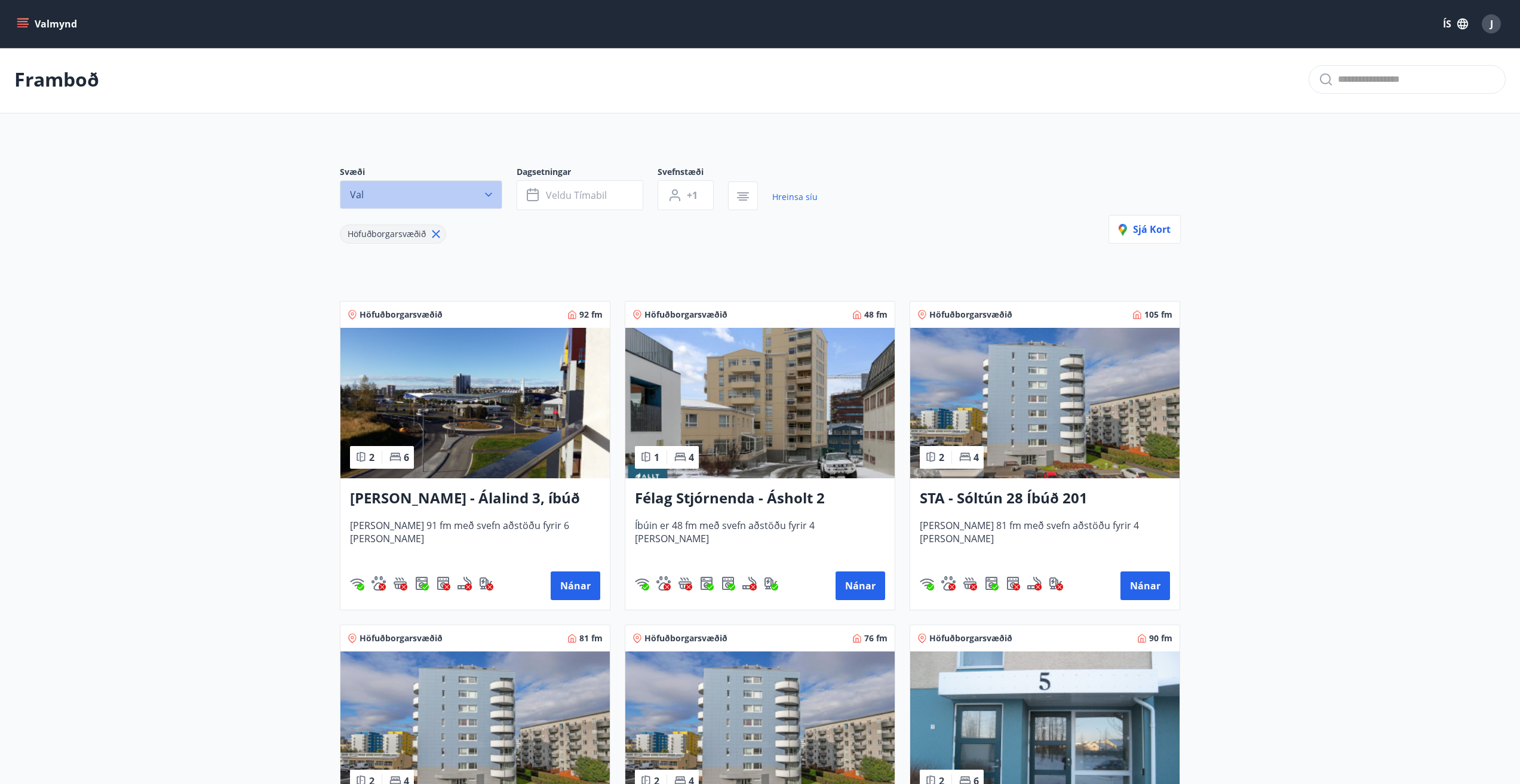
click at [486, 194] on icon "button" at bounding box center [488, 195] width 12 height 12
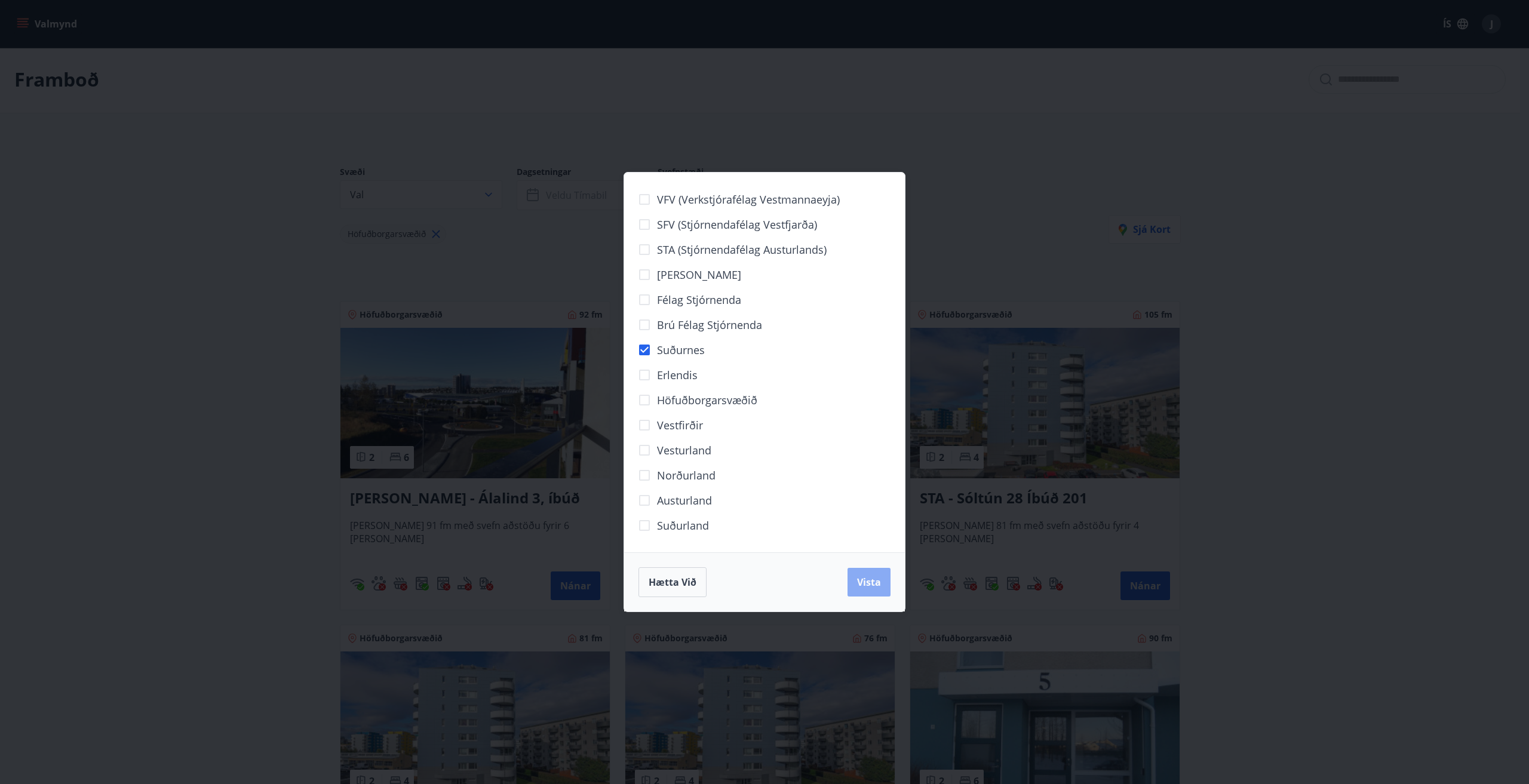
click at [870, 574] on button "Vista" at bounding box center [868, 582] width 43 height 29
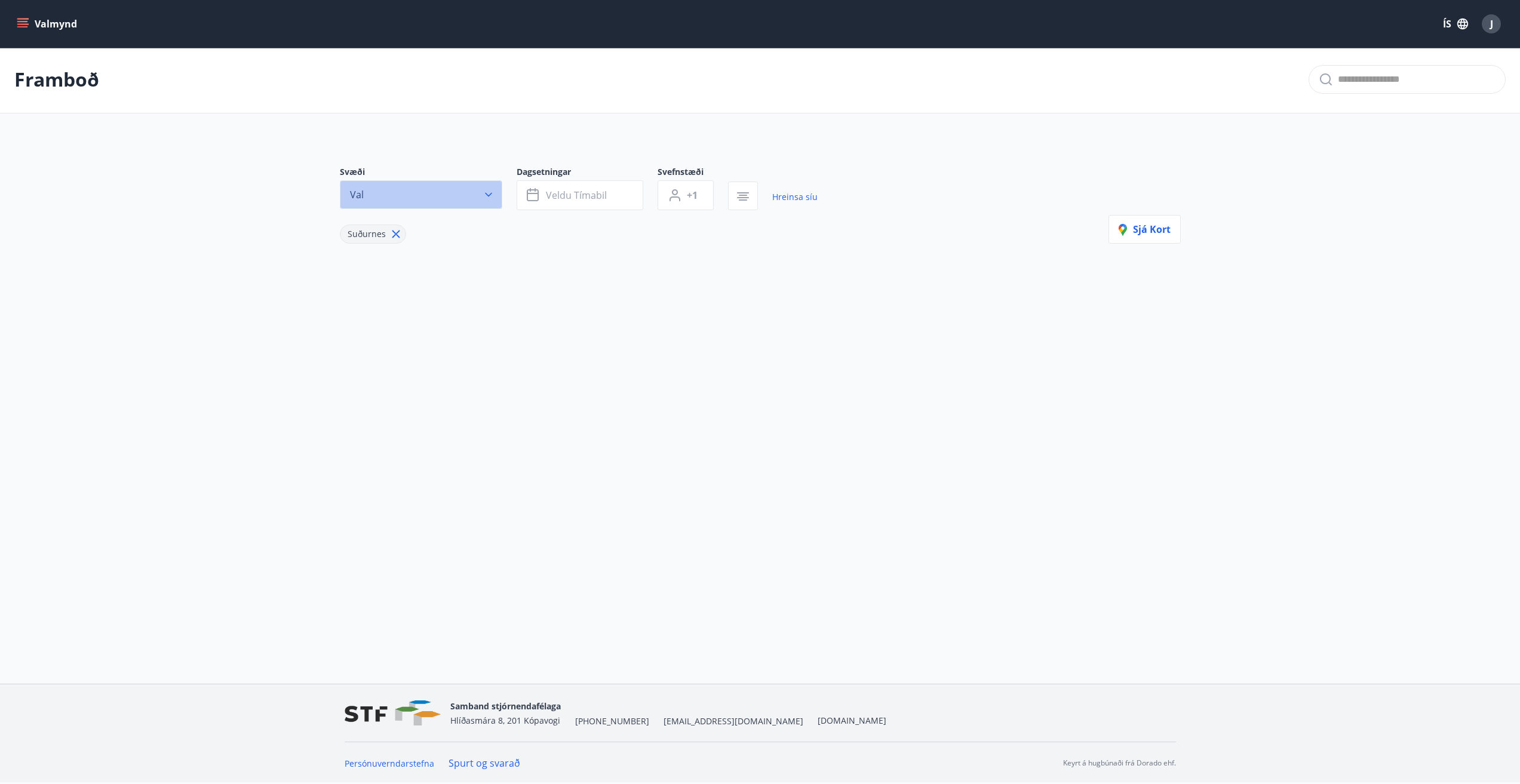
click at [492, 196] on icon "button" at bounding box center [488, 195] width 12 height 12
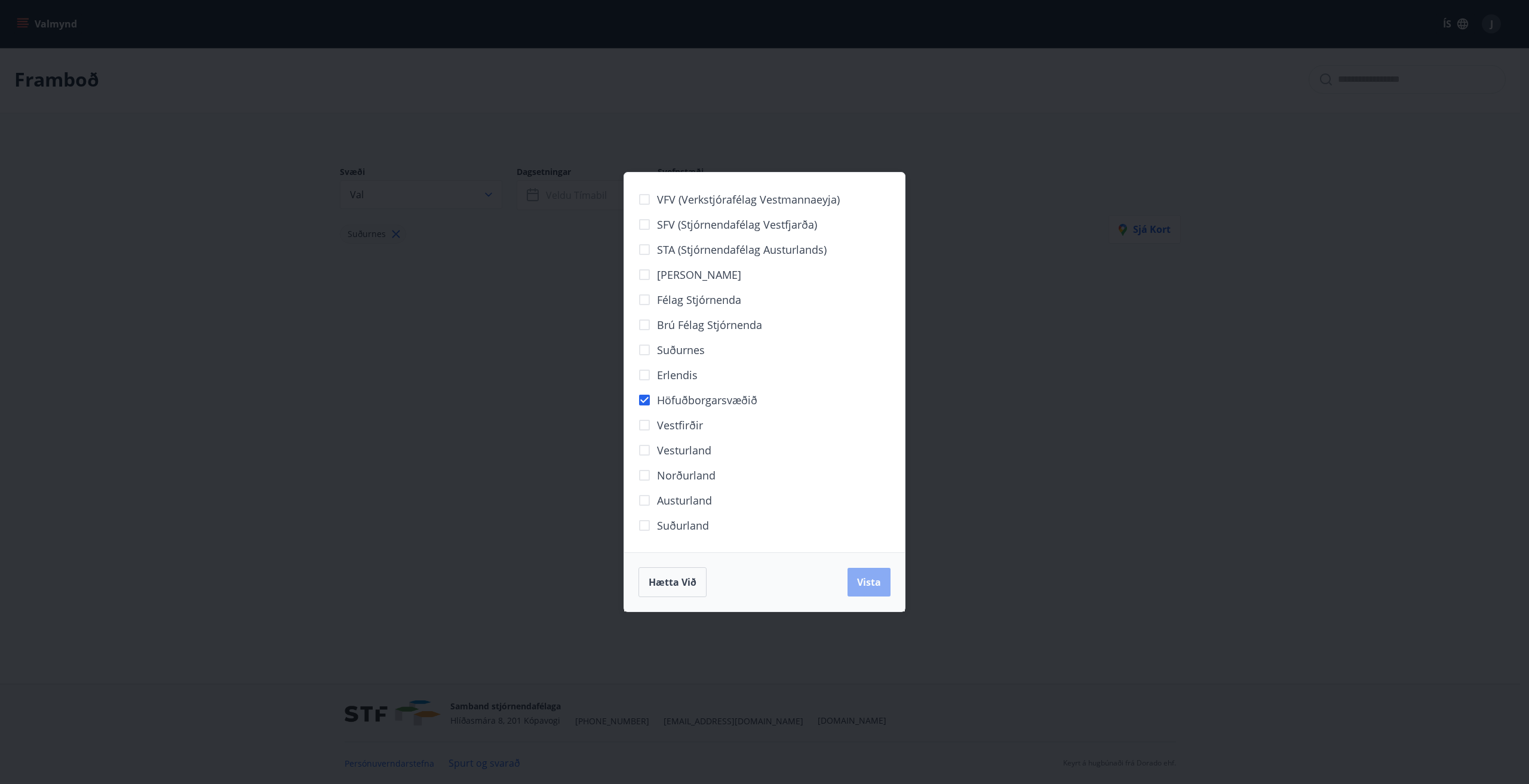
click at [869, 578] on span "Vista" at bounding box center [868, 582] width 24 height 13
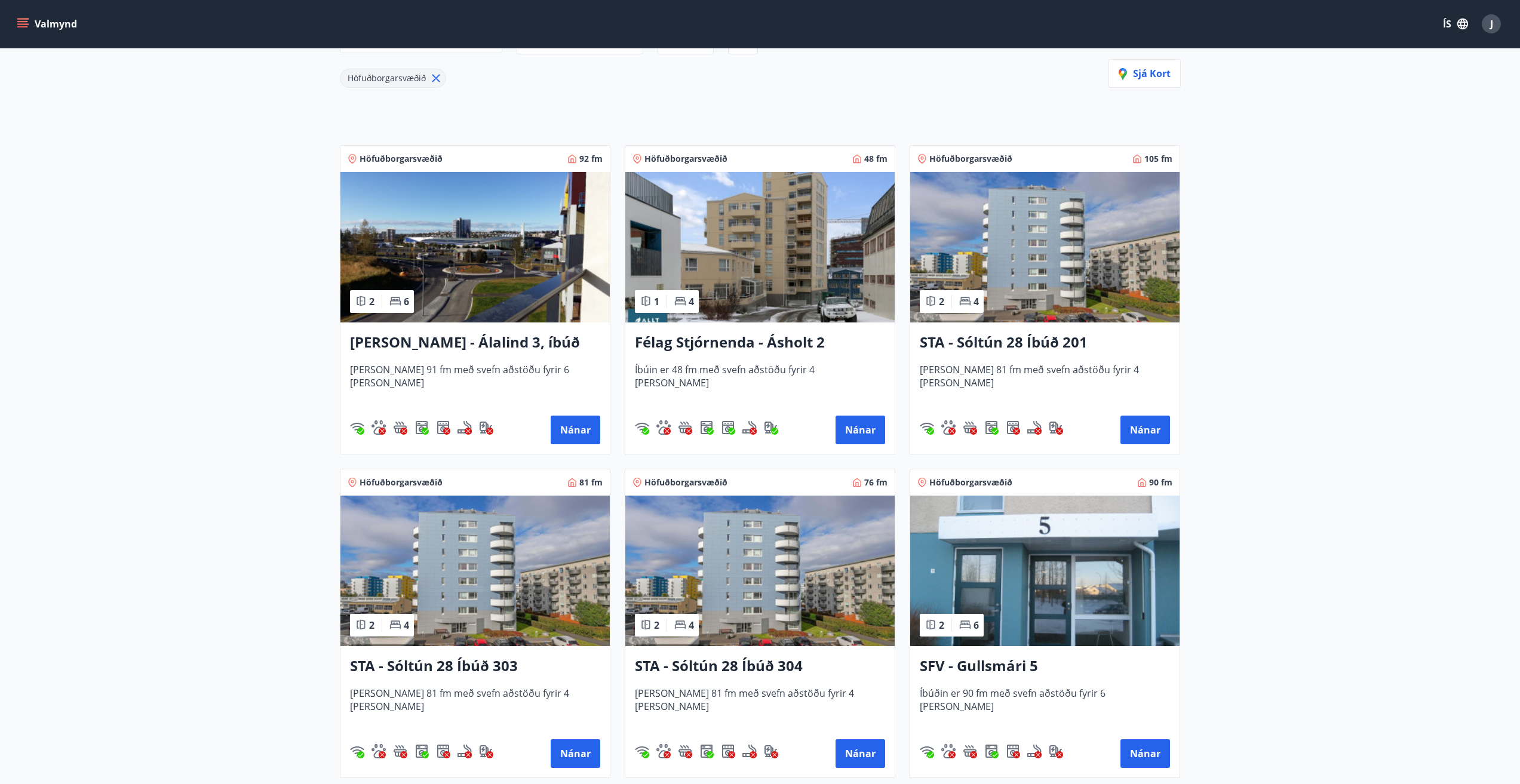
scroll to position [155, 0]
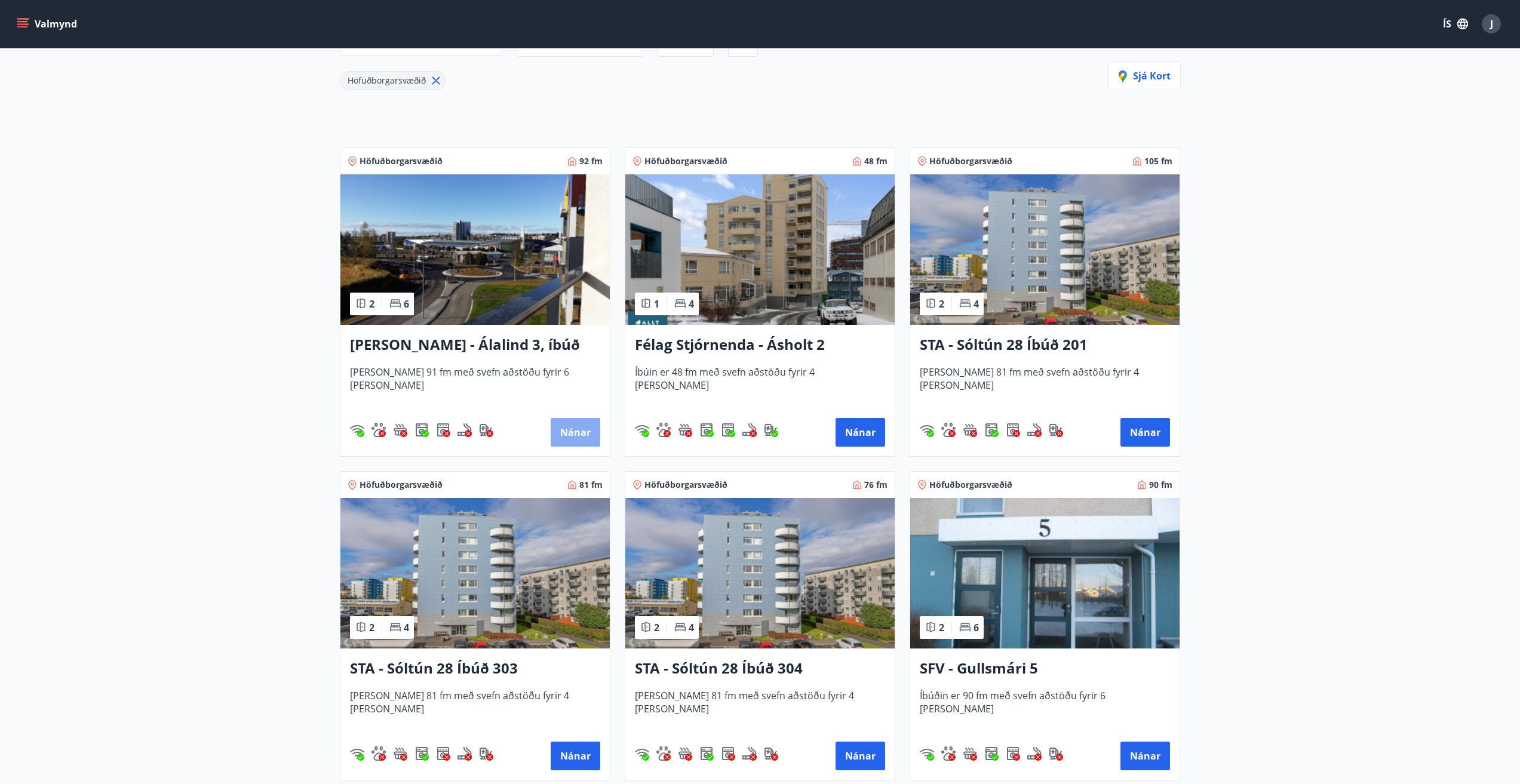
click at [577, 427] on button "Nánar" at bounding box center [575, 432] width 50 height 29
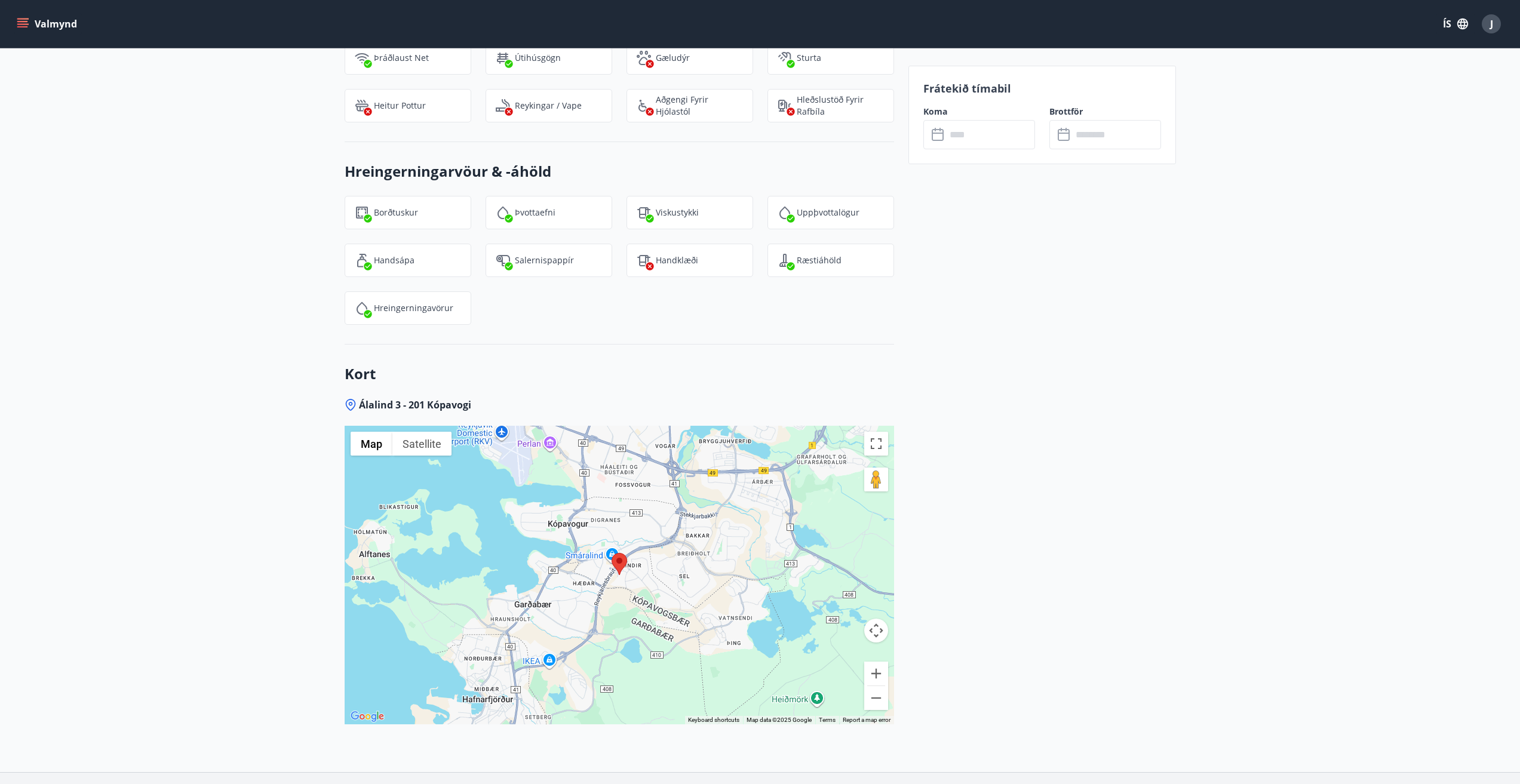
scroll to position [1188, 0]
